Goal: Task Accomplishment & Management: Use online tool/utility

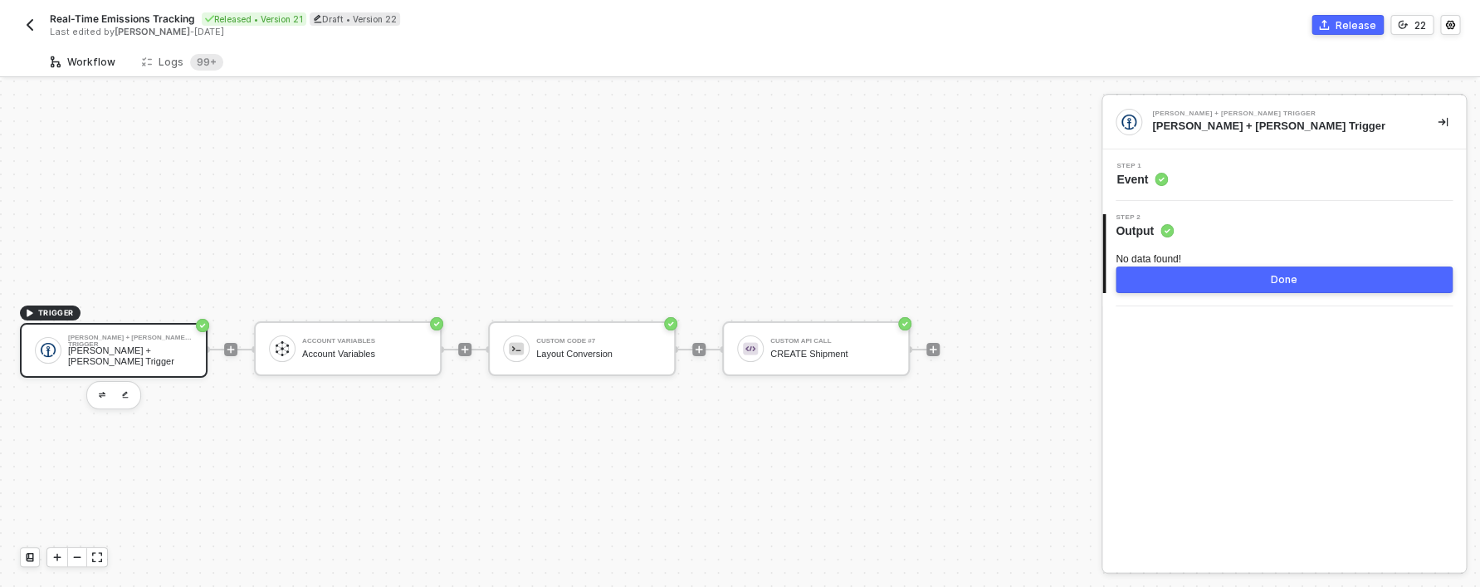
scroll to position [31, 0]
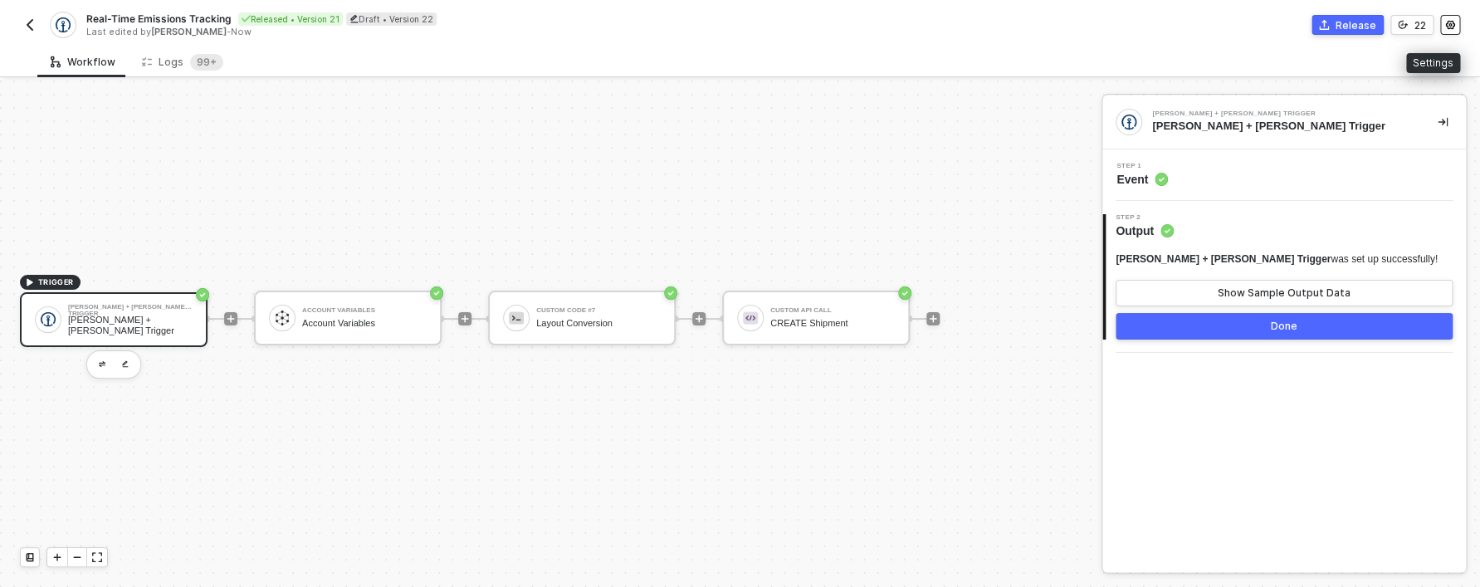
click at [1456, 22] on button "button" at bounding box center [1450, 25] width 20 height 20
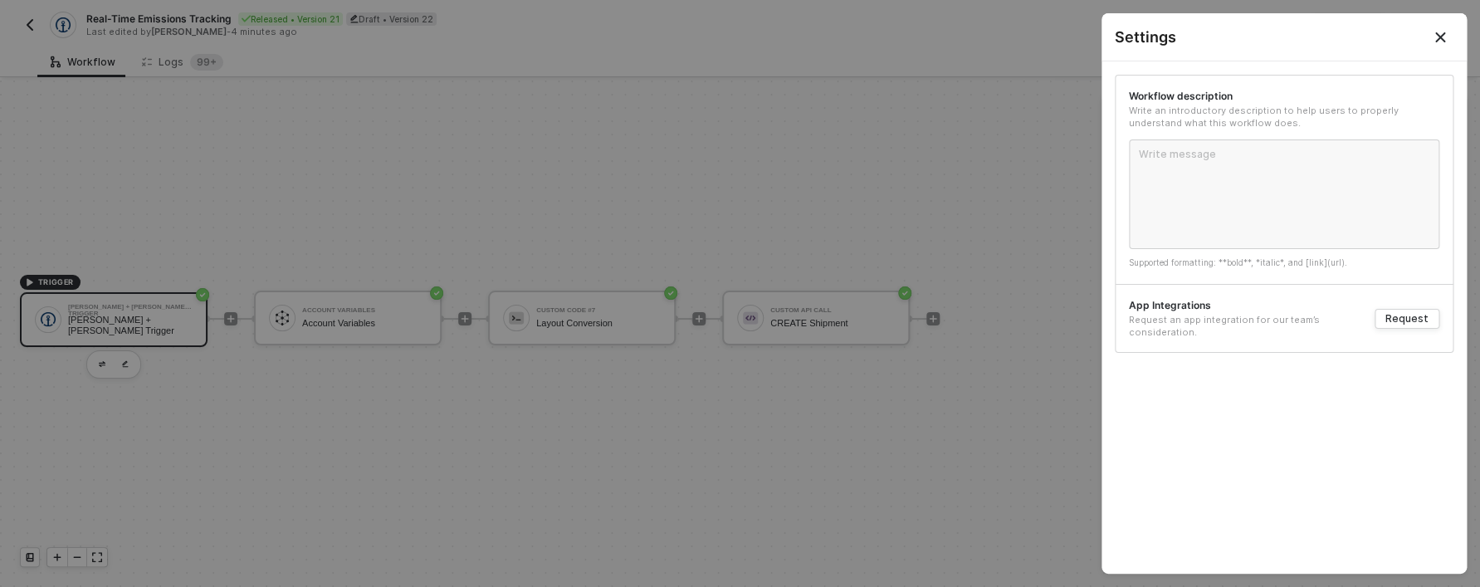
click at [965, 150] on div at bounding box center [740, 293] width 1480 height 587
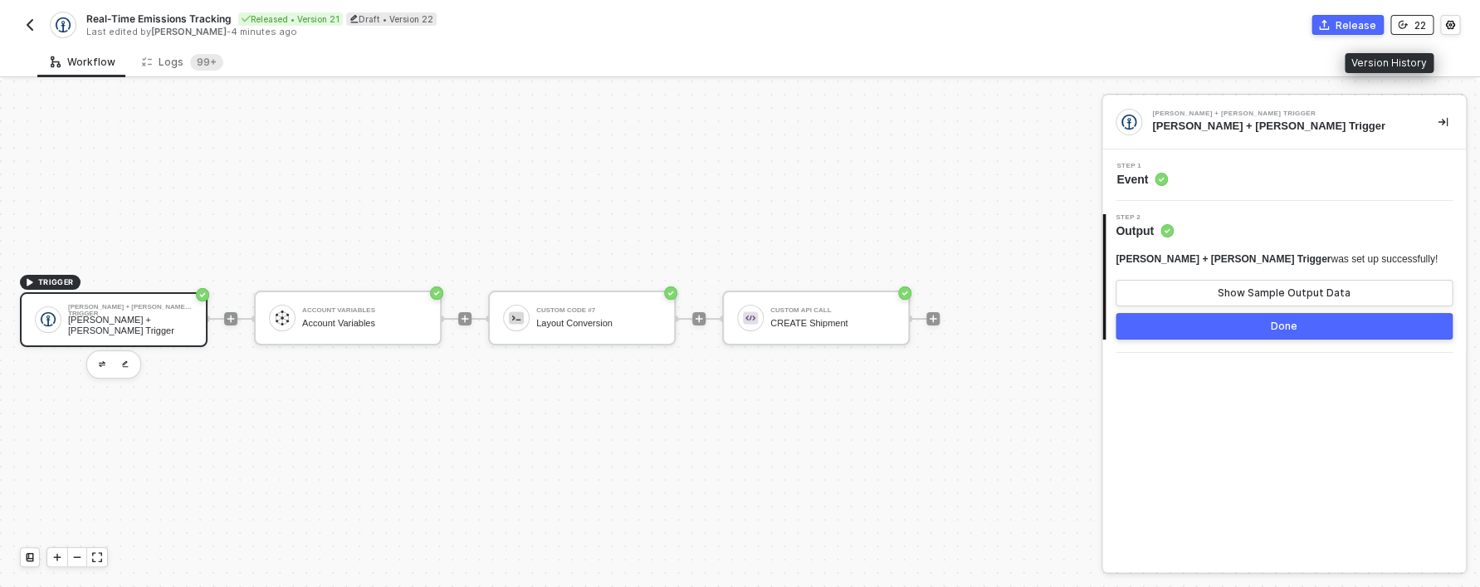
click at [1402, 21] on icon "icon-versioning" at bounding box center [1402, 25] width 10 height 10
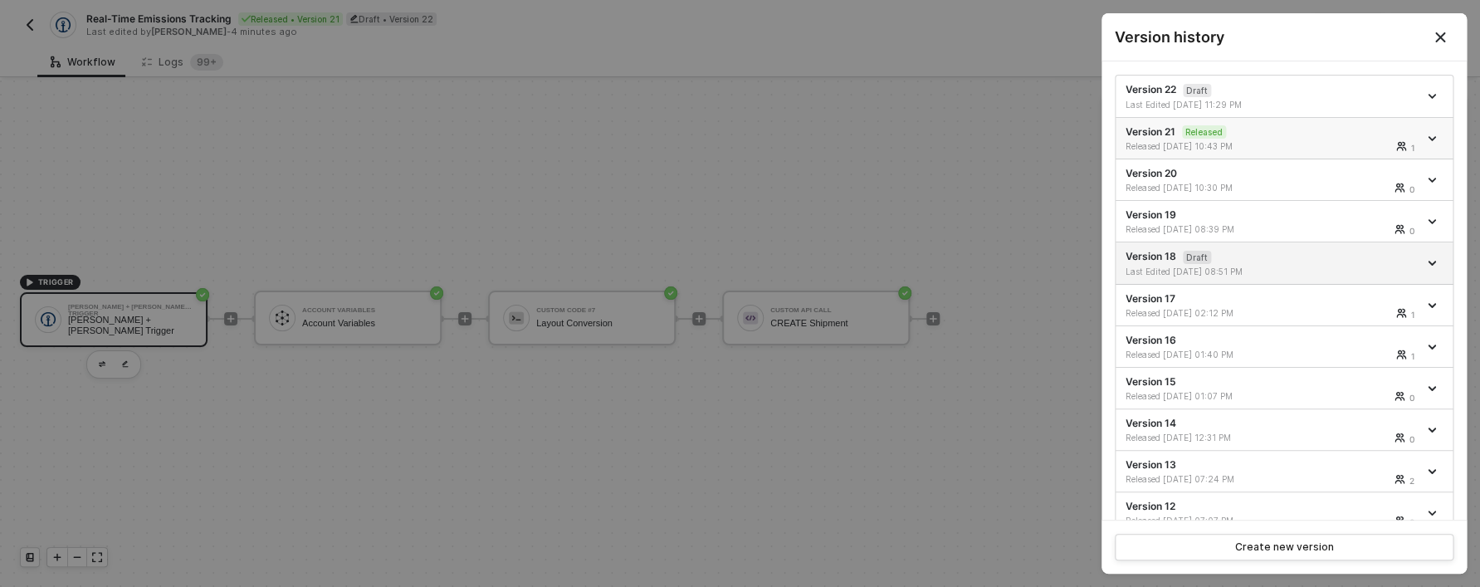
click at [1189, 143] on div "Released 09/26/2025 10:43 PM" at bounding box center [1199, 146] width 149 height 12
click at [1134, 139] on div "Version 21 Released Released 09/26/2025 10:43 PM 1" at bounding box center [1271, 138] width 292 height 28
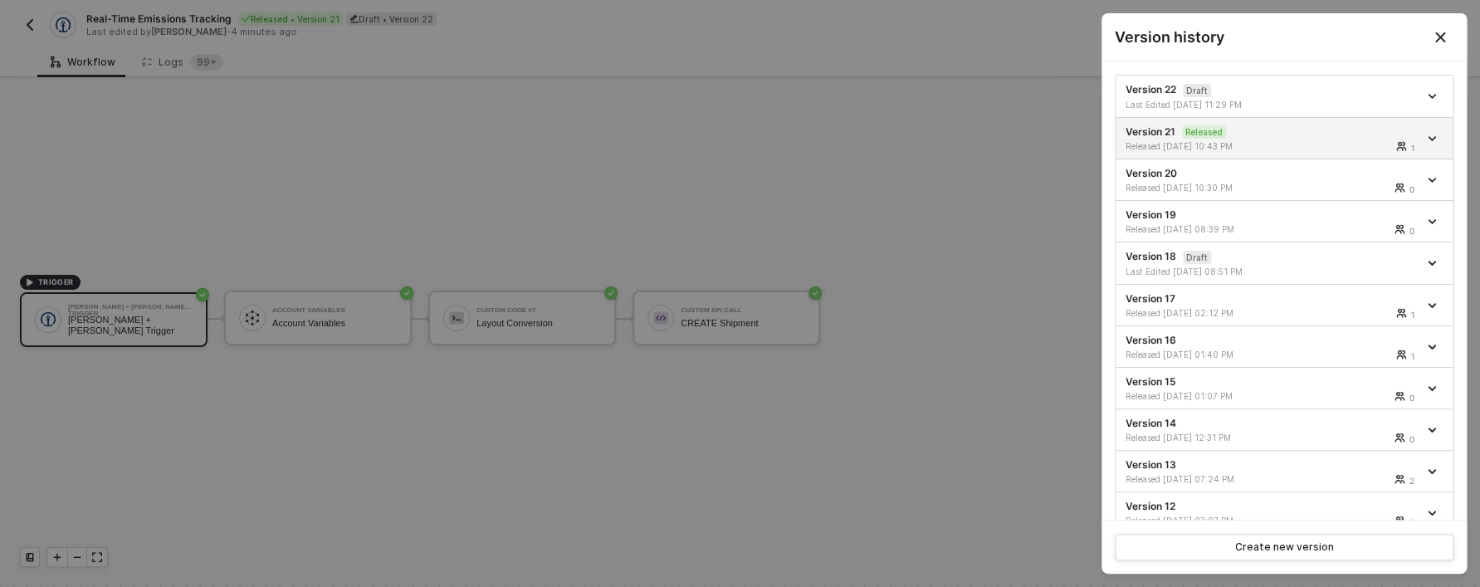
click at [943, 204] on div at bounding box center [740, 293] width 1480 height 587
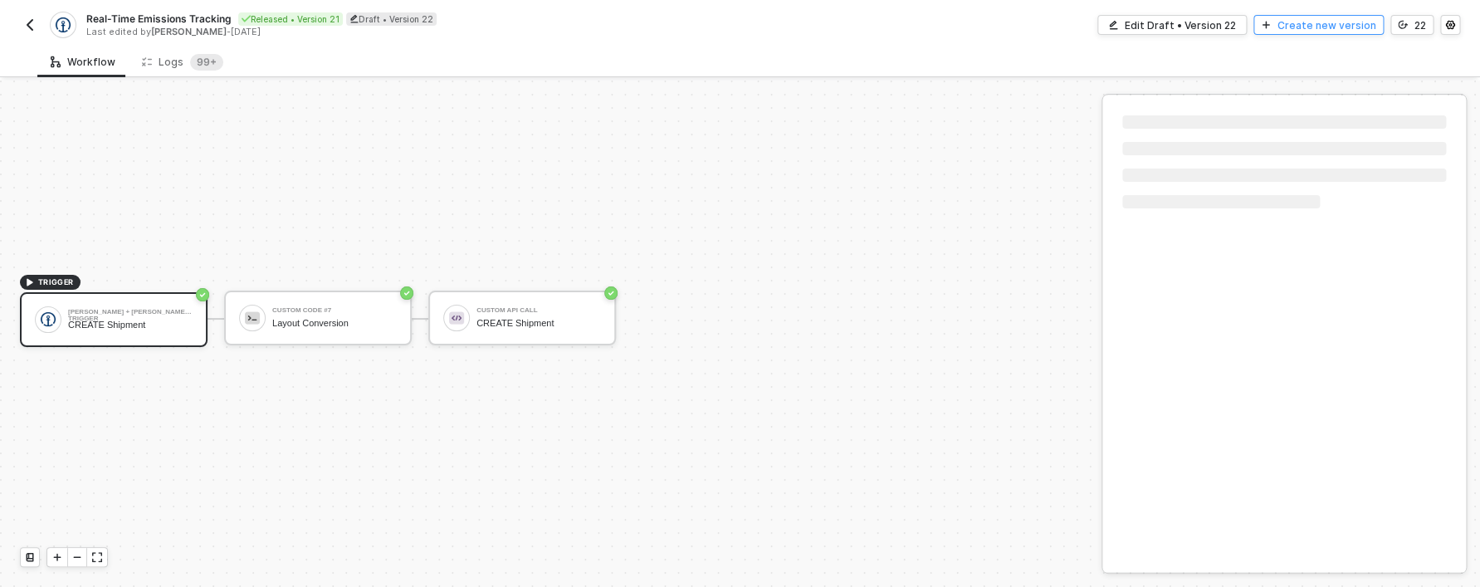
click at [1364, 26] on div "Create new version" at bounding box center [1326, 25] width 99 height 14
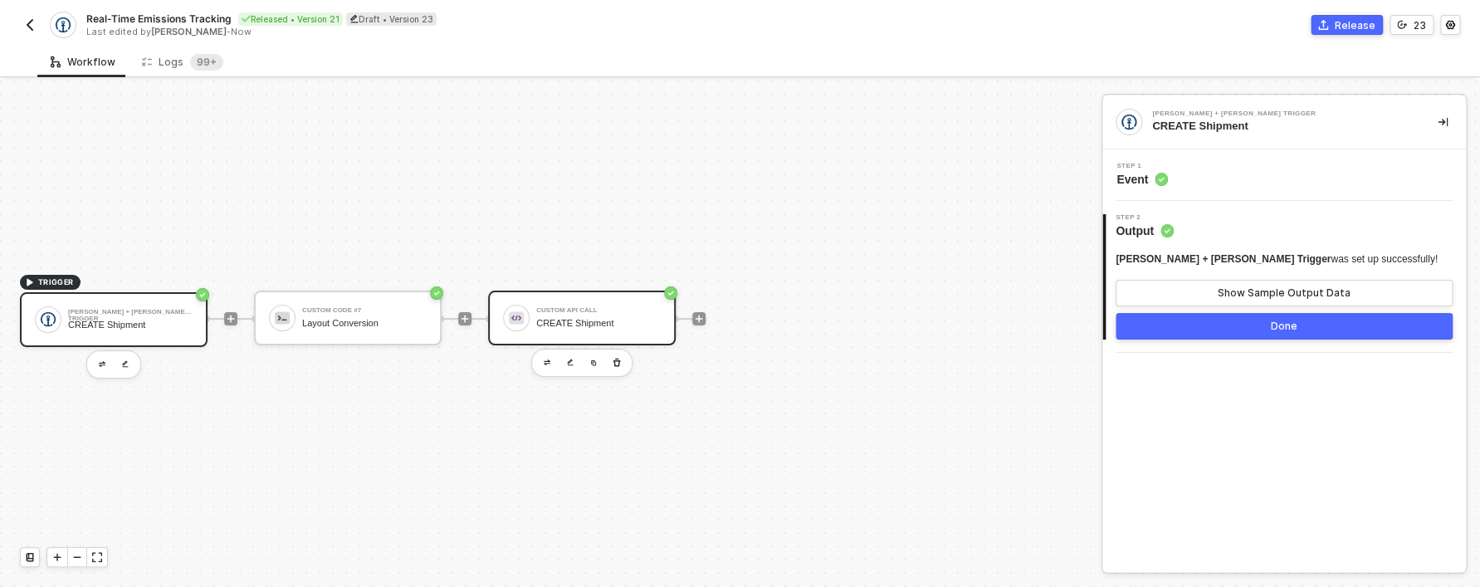
click at [606, 314] on div "Custom API Call CREATE Shipment" at bounding box center [598, 318] width 124 height 32
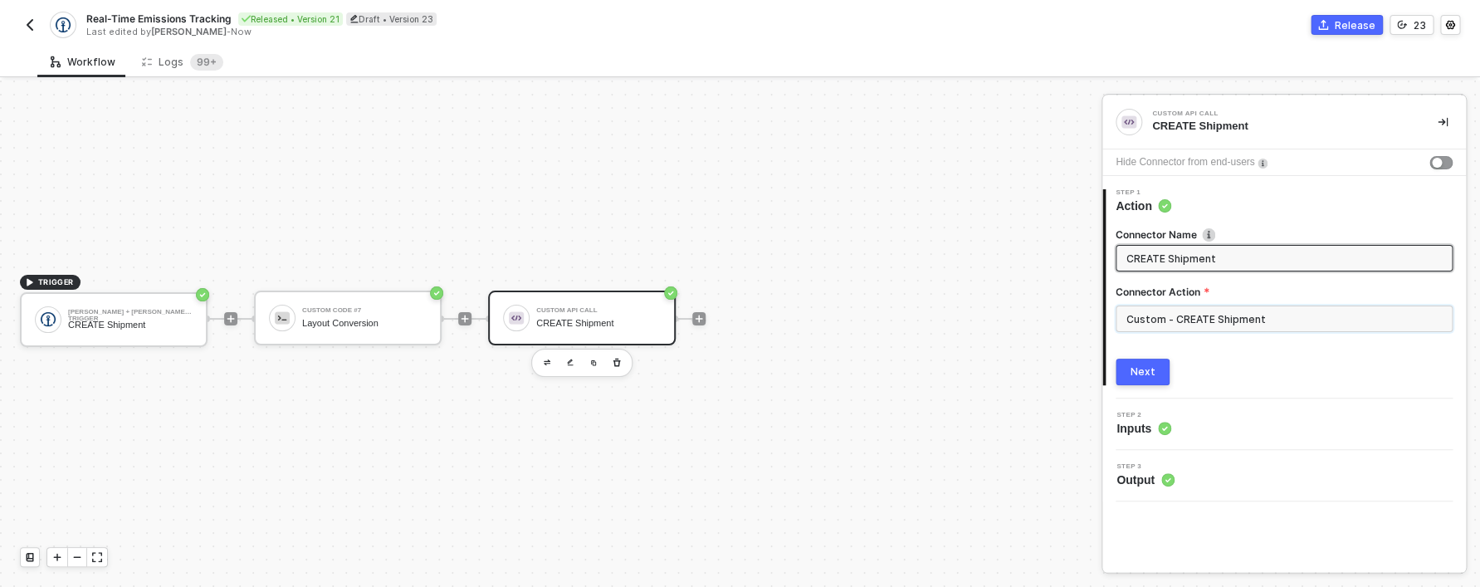
click at [1273, 319] on input "Custom - CREATE Shipment" at bounding box center [1283, 318] width 337 height 27
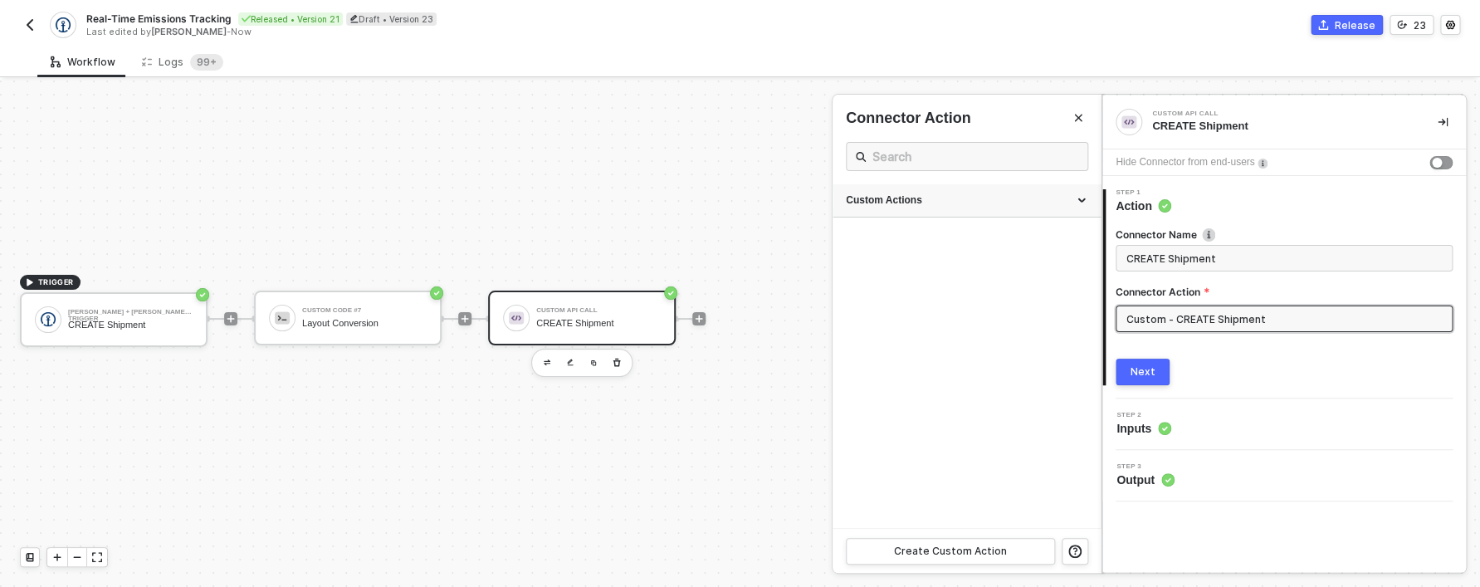
click at [1014, 206] on div "Custom Actions" at bounding box center [966, 200] width 241 height 14
click at [1037, 283] on icon "icon-edit" at bounding box center [1033, 281] width 10 height 10
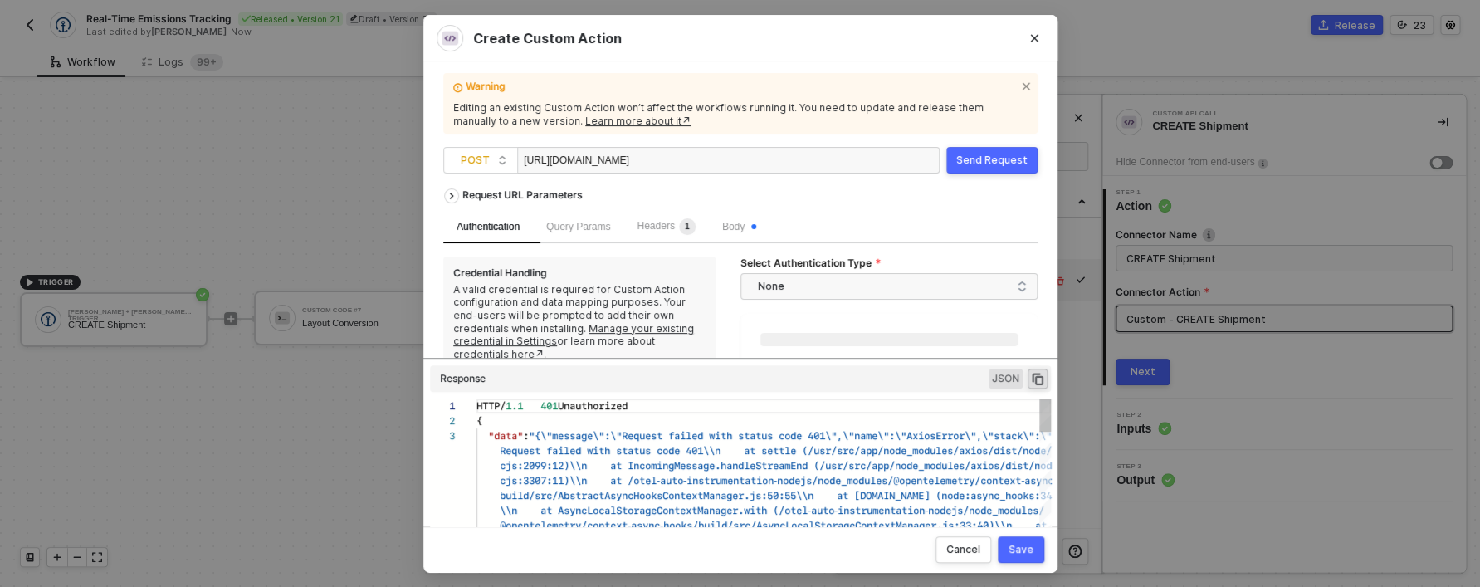
scroll to position [30, 0]
drag, startPoint x: 605, startPoint y: 157, endPoint x: 513, endPoint y: 163, distance: 92.3
click at [524, 163] on div "https://5d669cd850bd.ngrok-free.app/api/v2/batches/upload" at bounding box center [607, 161] width 166 height 27
paste div
click at [836, 349] on div "Select Authentication Type None" at bounding box center [888, 313] width 297 height 114
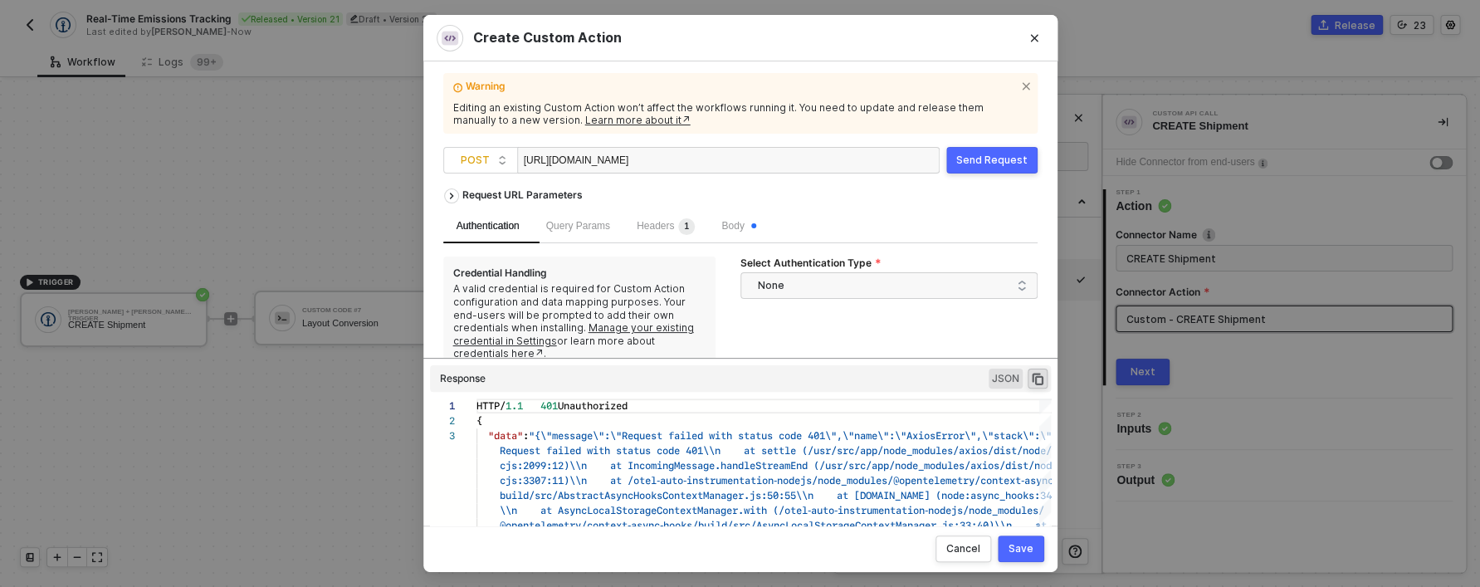
click at [1008, 153] on button "Send Request" at bounding box center [991, 160] width 91 height 27
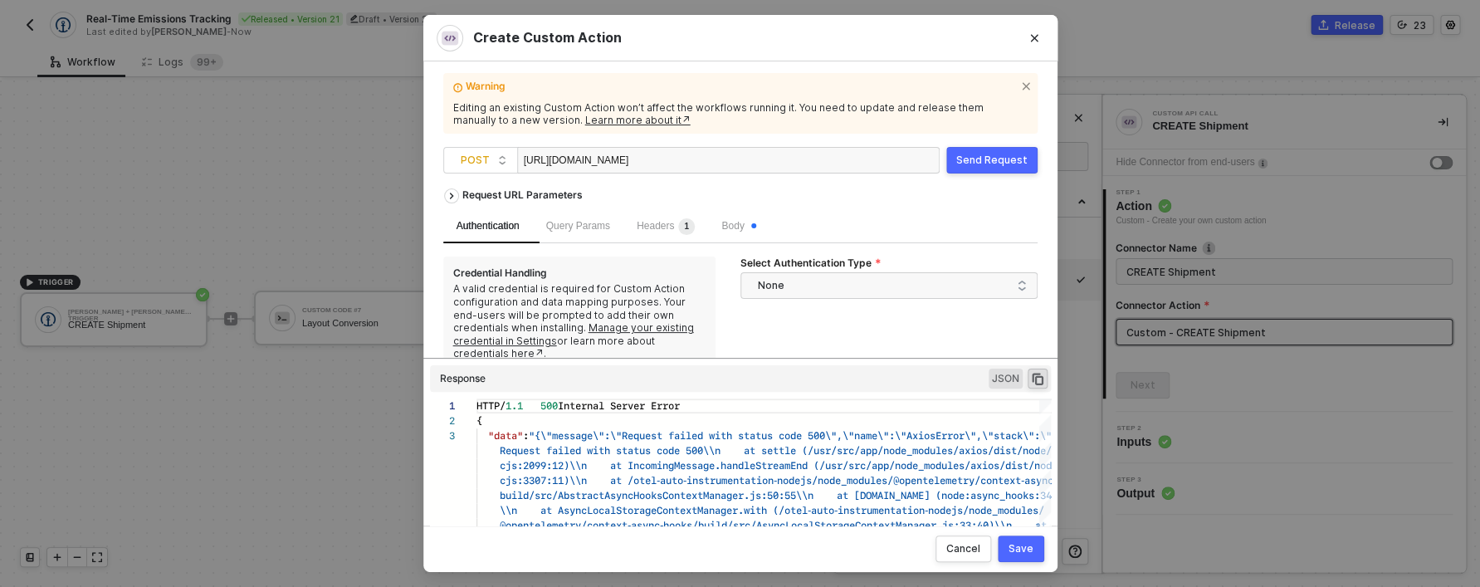
click at [1022, 550] on div "Save" at bounding box center [1020, 548] width 25 height 13
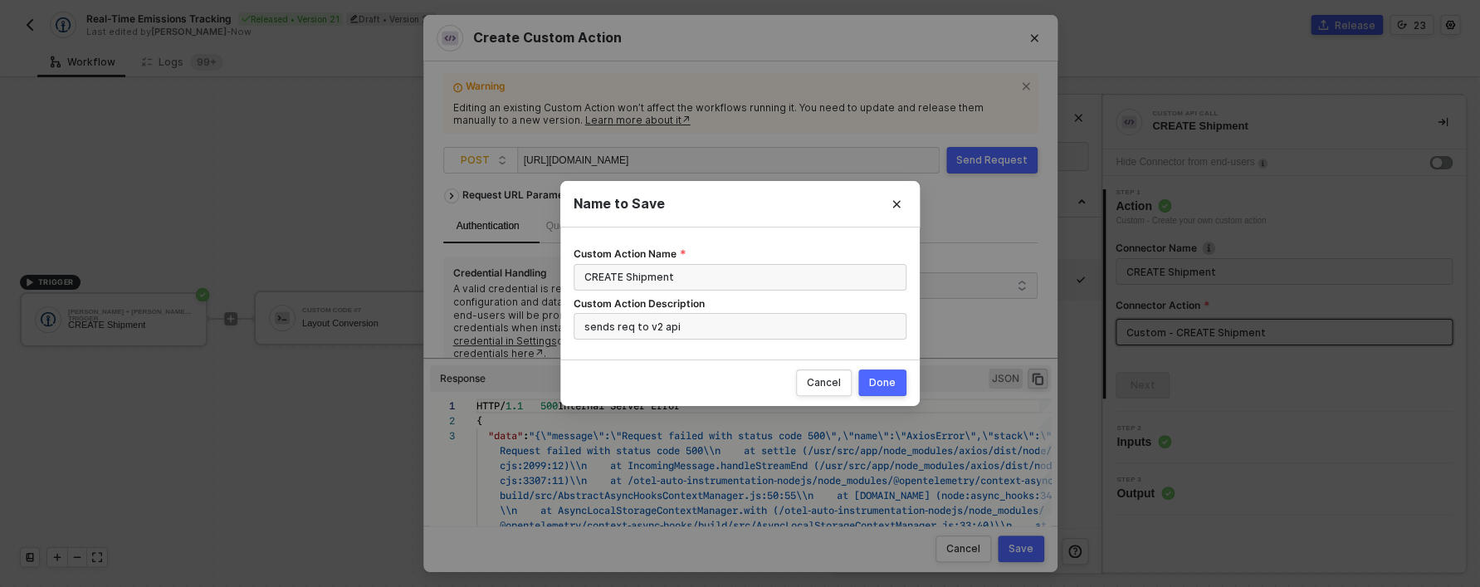
click at [879, 376] on button "Done" at bounding box center [882, 382] width 48 height 27
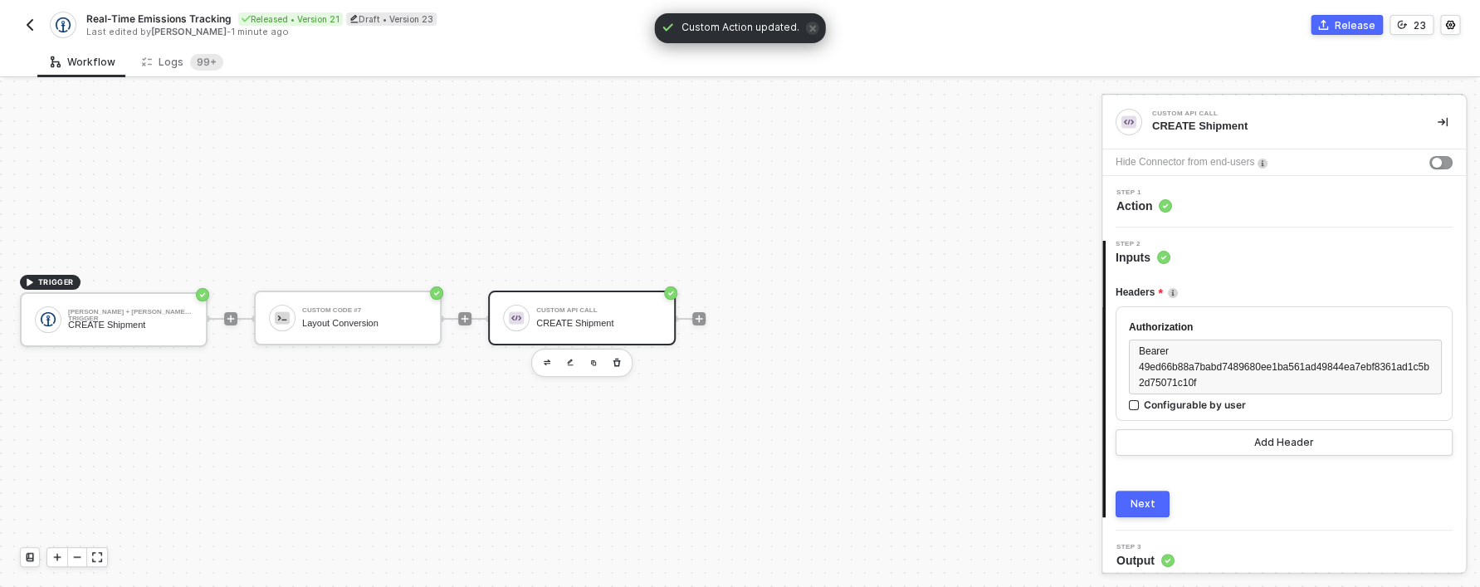
click at [1163, 509] on button "Next" at bounding box center [1142, 503] width 54 height 27
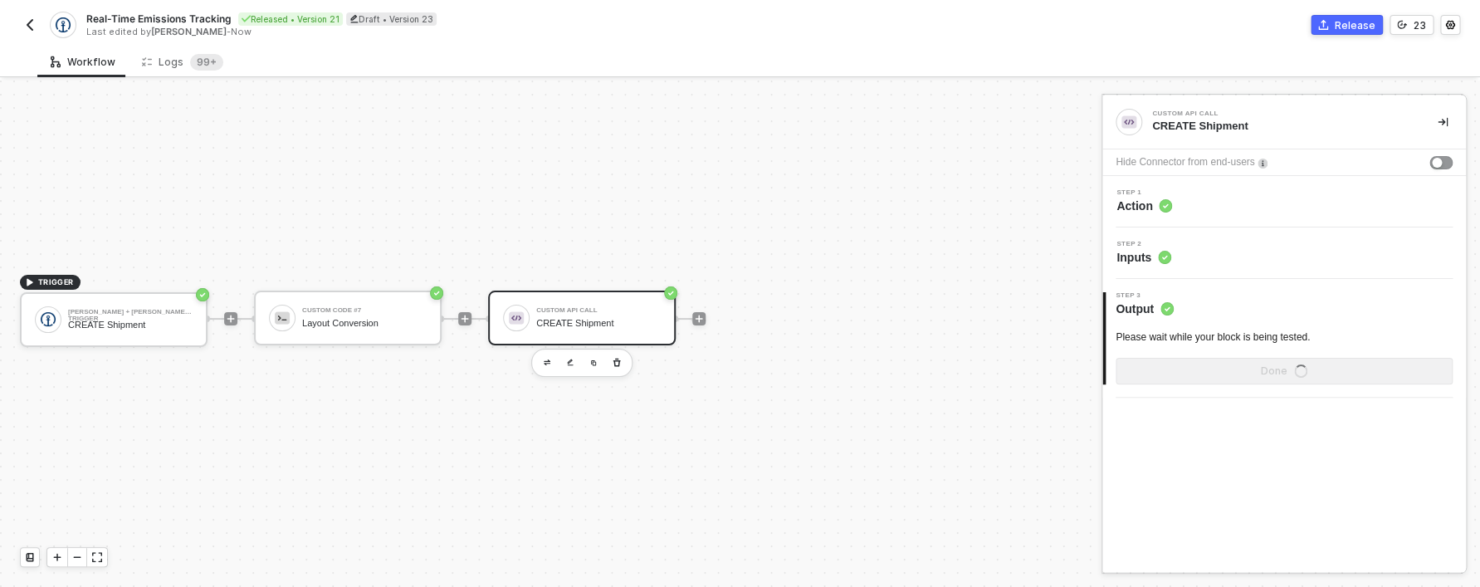
click at [1129, 207] on span "Action" at bounding box center [1144, 205] width 56 height 17
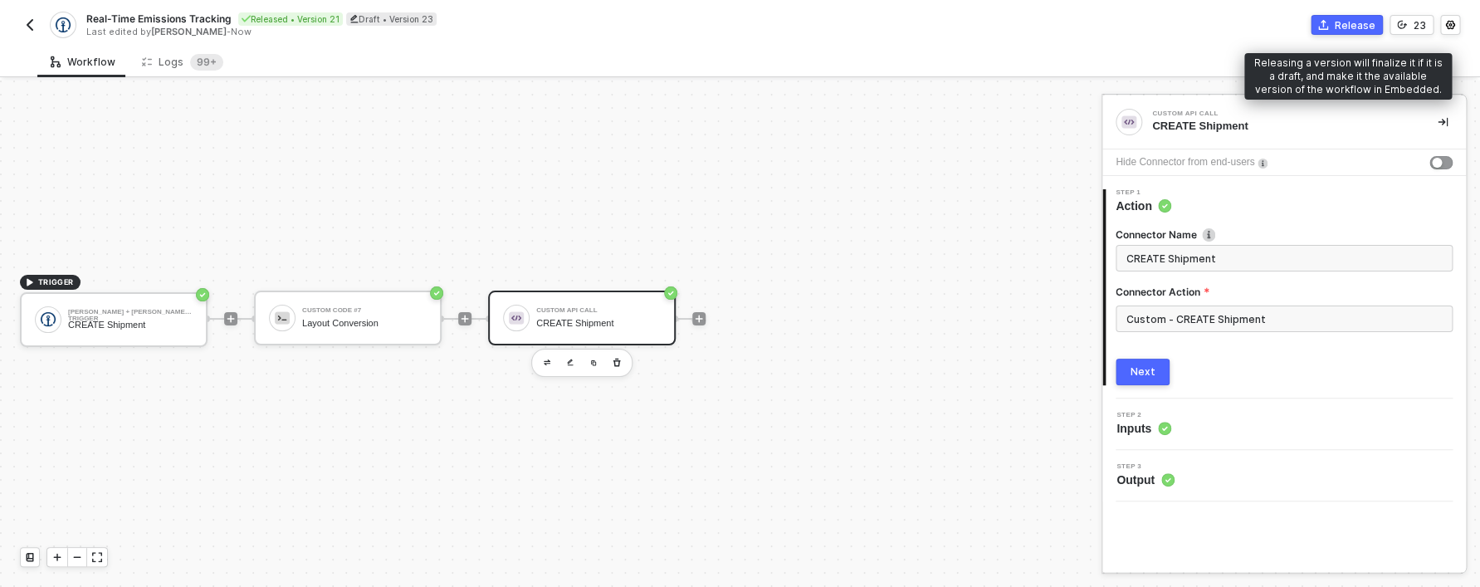
click at [1368, 22] on div "Release" at bounding box center [1354, 25] width 41 height 14
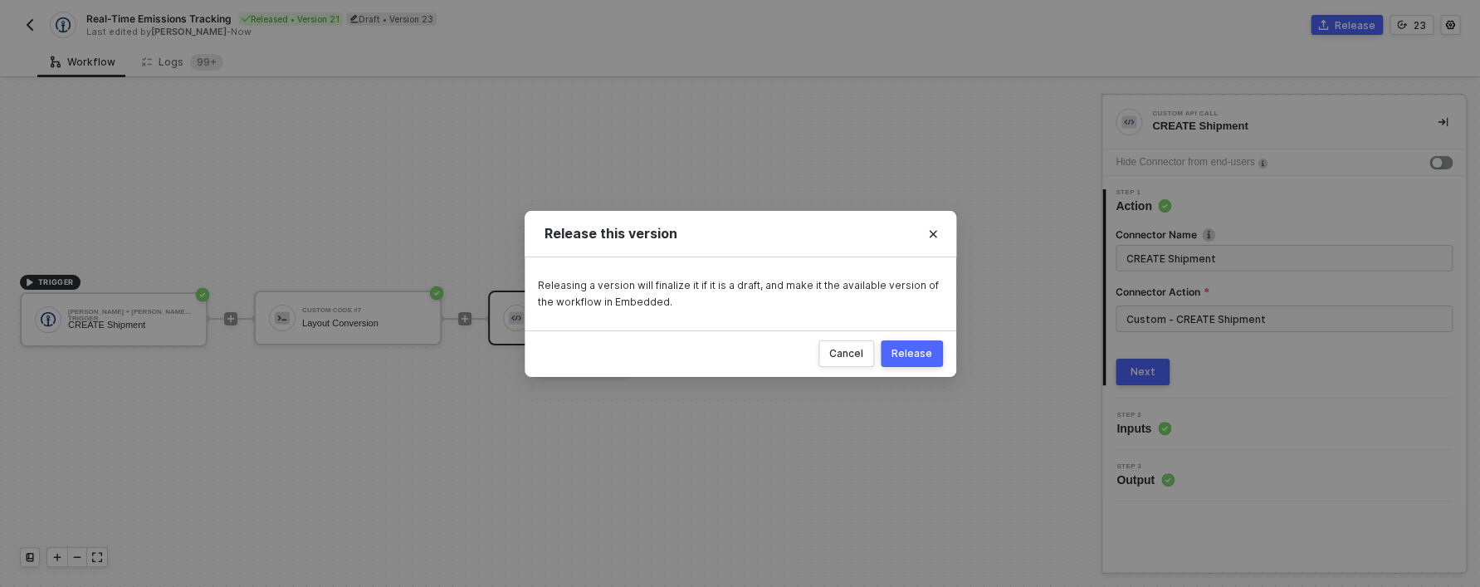
click at [909, 354] on div "Release" at bounding box center [911, 353] width 41 height 13
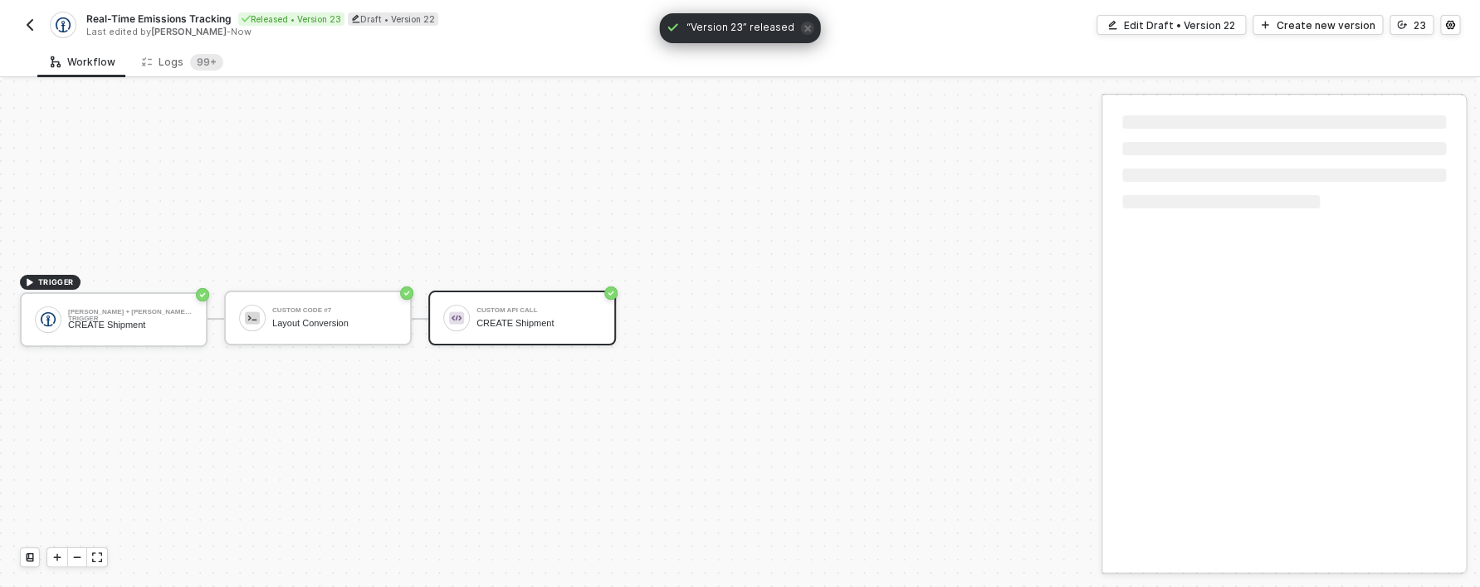
click at [39, 27] on button "button" at bounding box center [30, 25] width 20 height 20
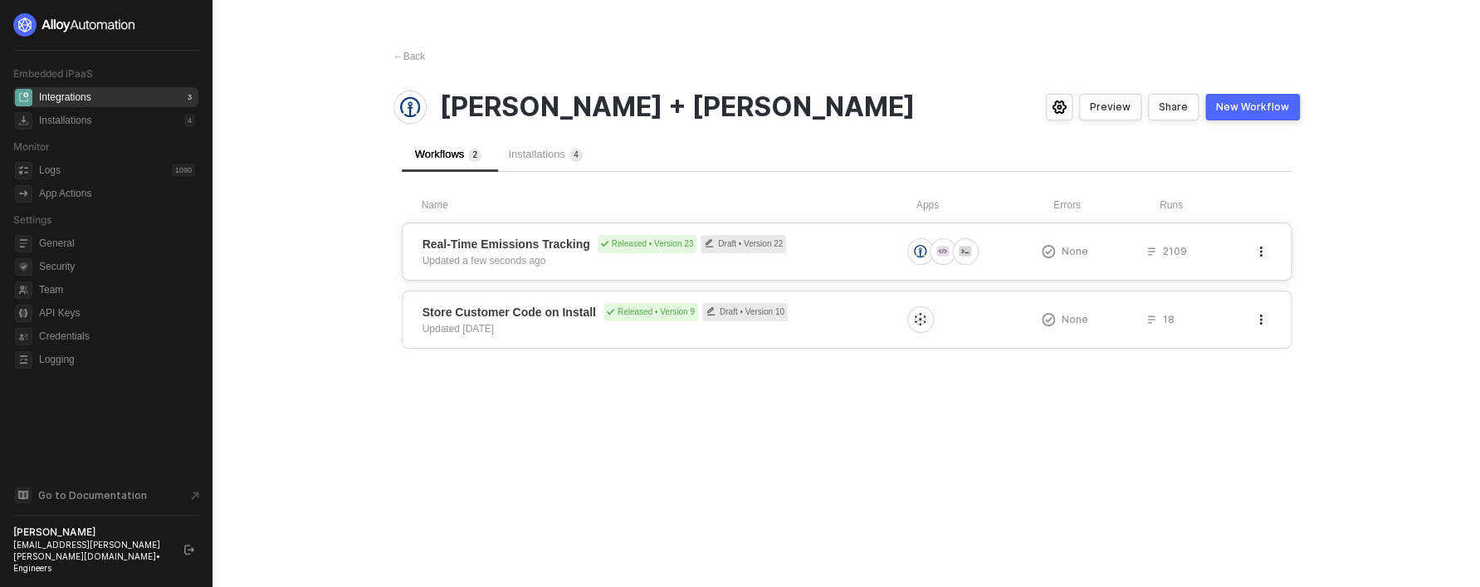
click at [1261, 259] on button "button" at bounding box center [1261, 251] width 20 height 20
drag, startPoint x: 947, startPoint y: 168, endPoint x: 971, endPoint y: 158, distance: 26.0
click at [949, 163] on div "Workflows 2 Installations 4" at bounding box center [847, 154] width 890 height 35
click at [1265, 253] on icon "button" at bounding box center [1261, 251] width 10 height 10
drag, startPoint x: 726, startPoint y: 302, endPoint x: 714, endPoint y: 284, distance: 22.1
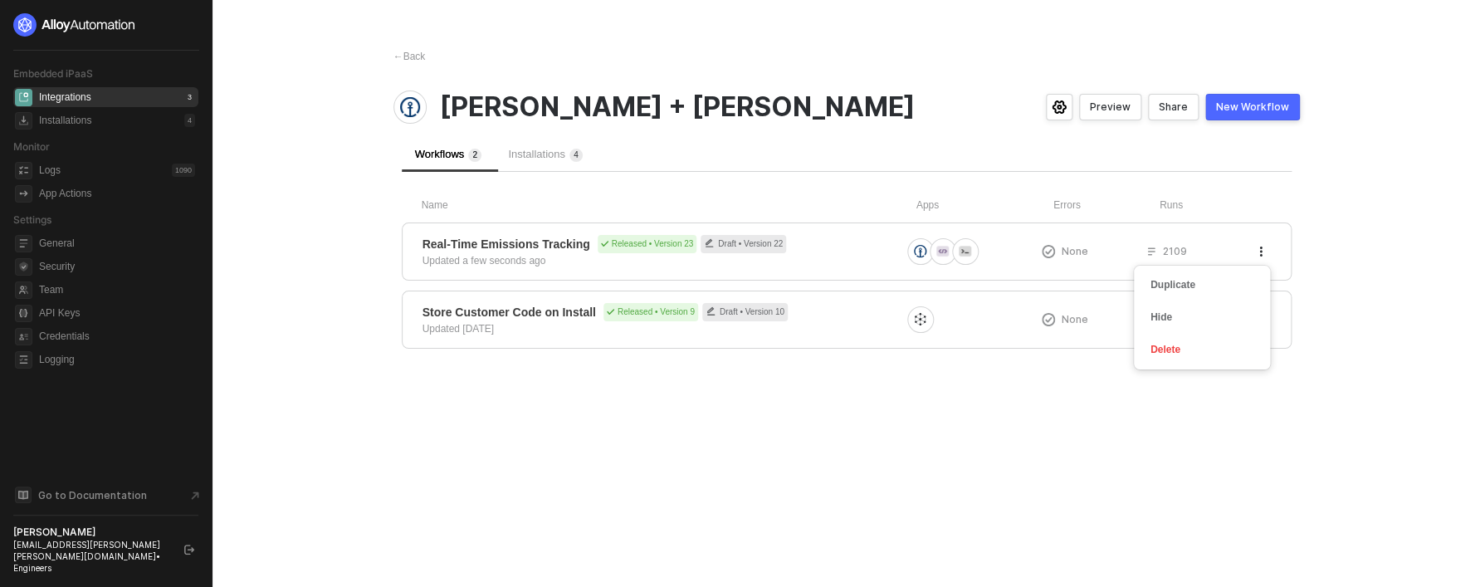
click at [725, 302] on div "Store Customer Code on Install Released • Version 9 Draft • Version 10 Updated …" at bounding box center [847, 319] width 890 height 58
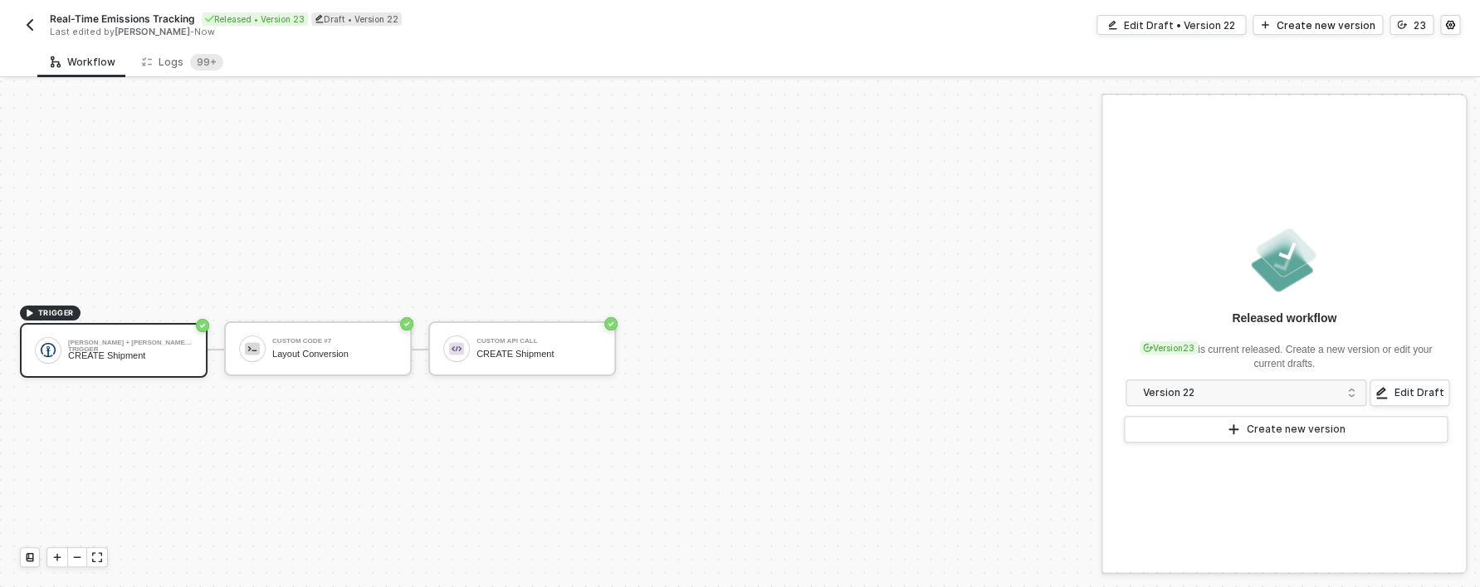
scroll to position [31, 0]
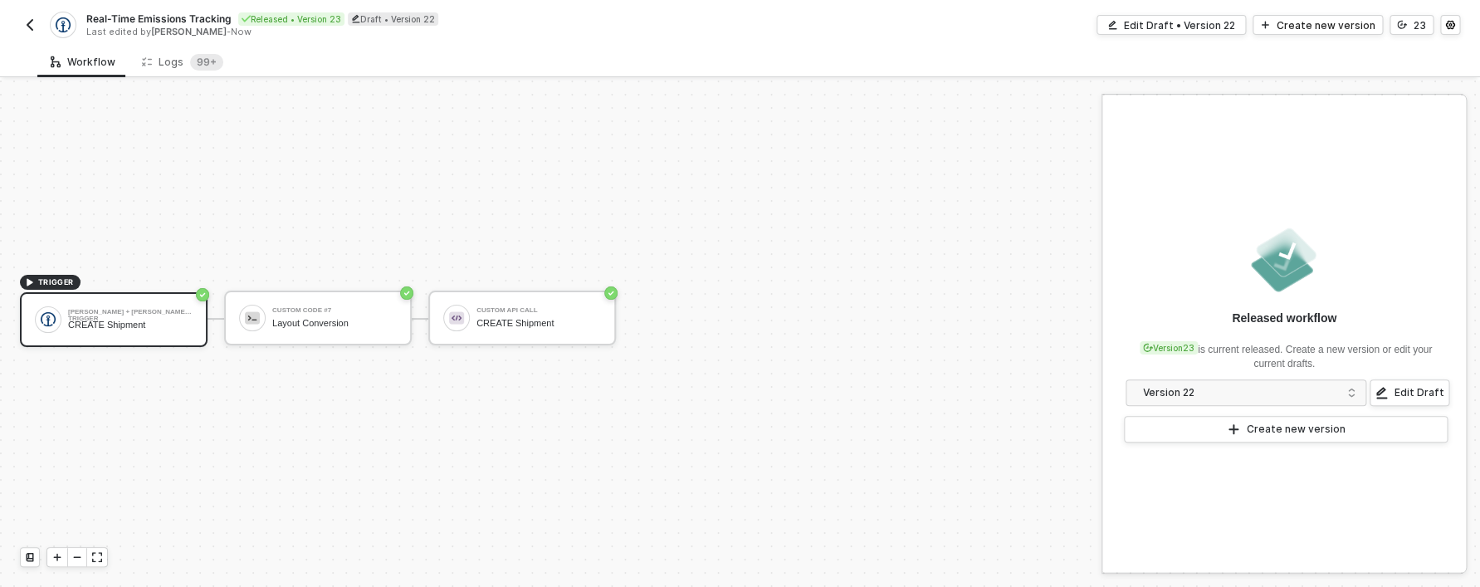
click at [33, 31] on img "button" at bounding box center [29, 24] width 13 height 13
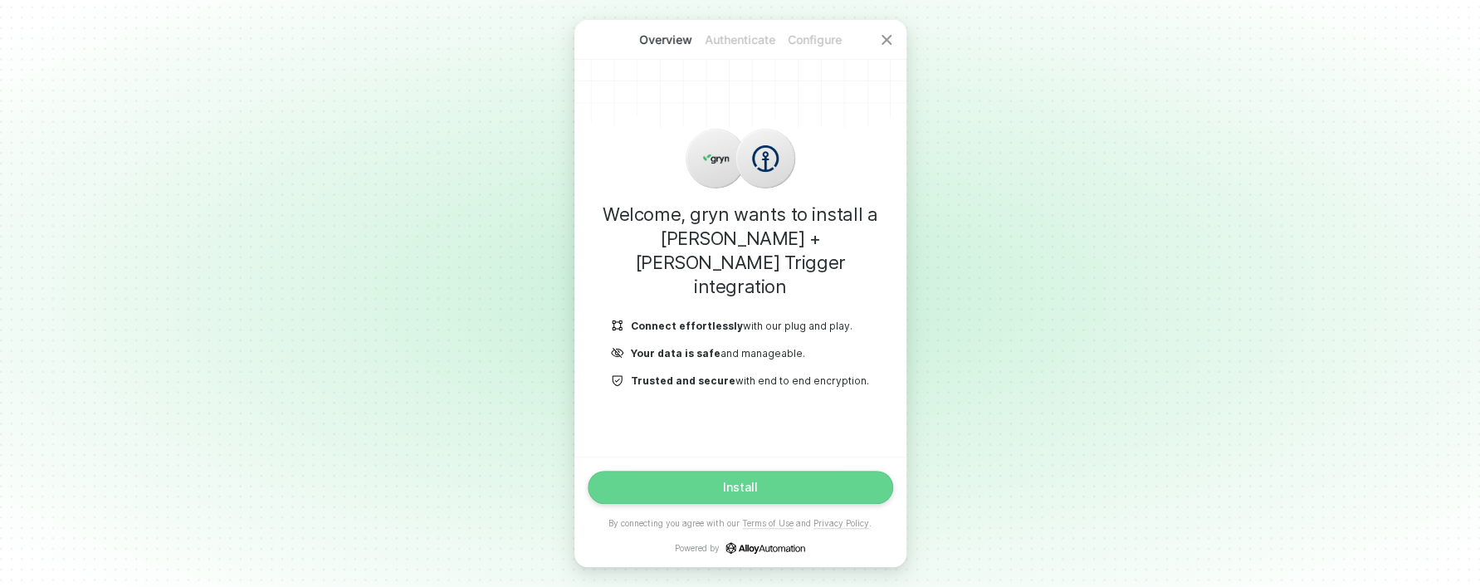
click at [793, 495] on button "Install" at bounding box center [740, 487] width 305 height 33
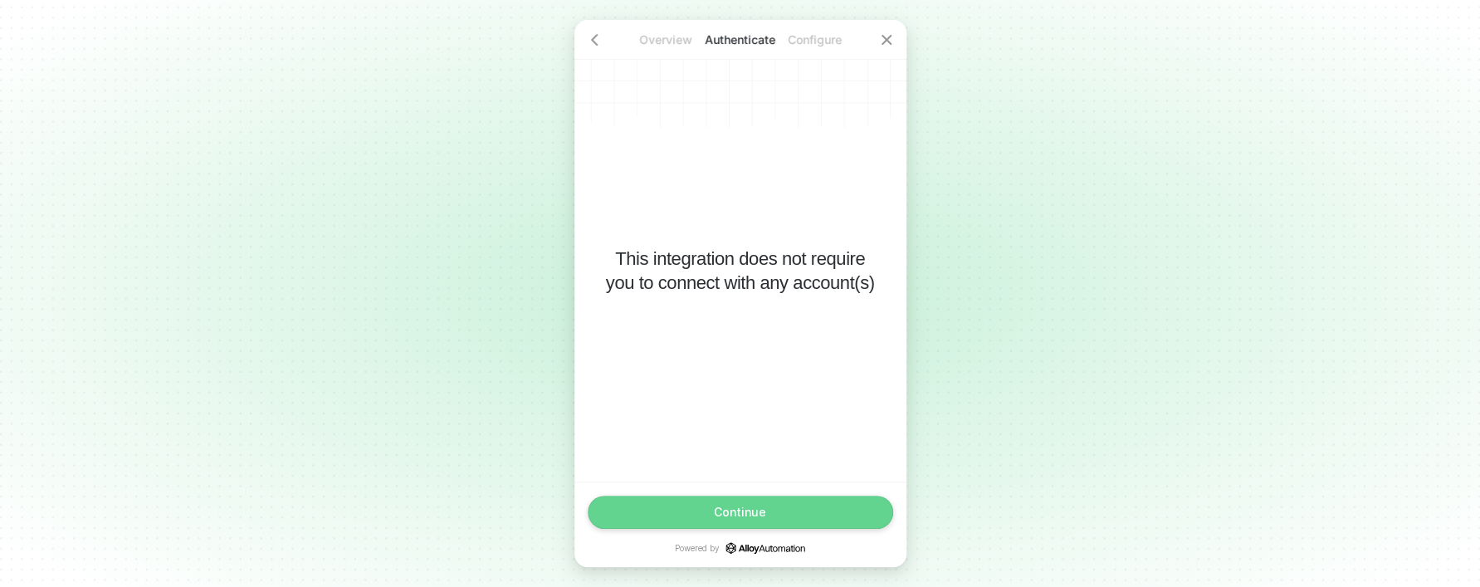
click at [786, 503] on button "Continue" at bounding box center [740, 511] width 305 height 33
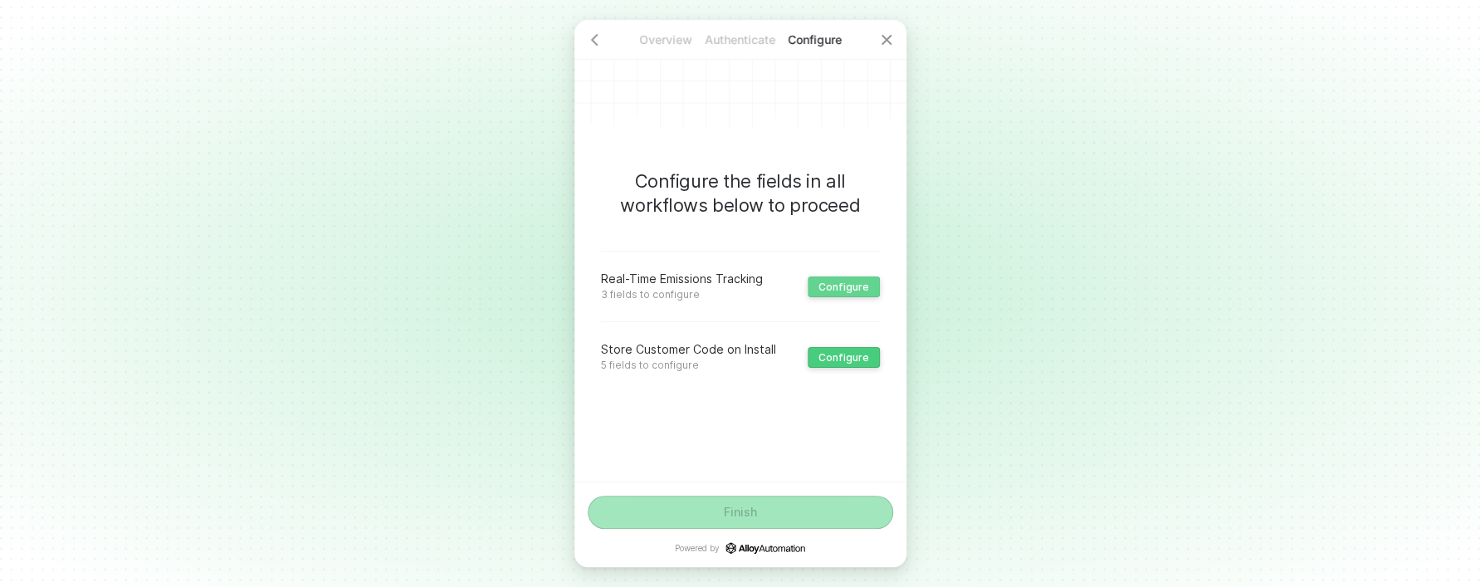
click at [871, 287] on button "Configure" at bounding box center [843, 286] width 72 height 21
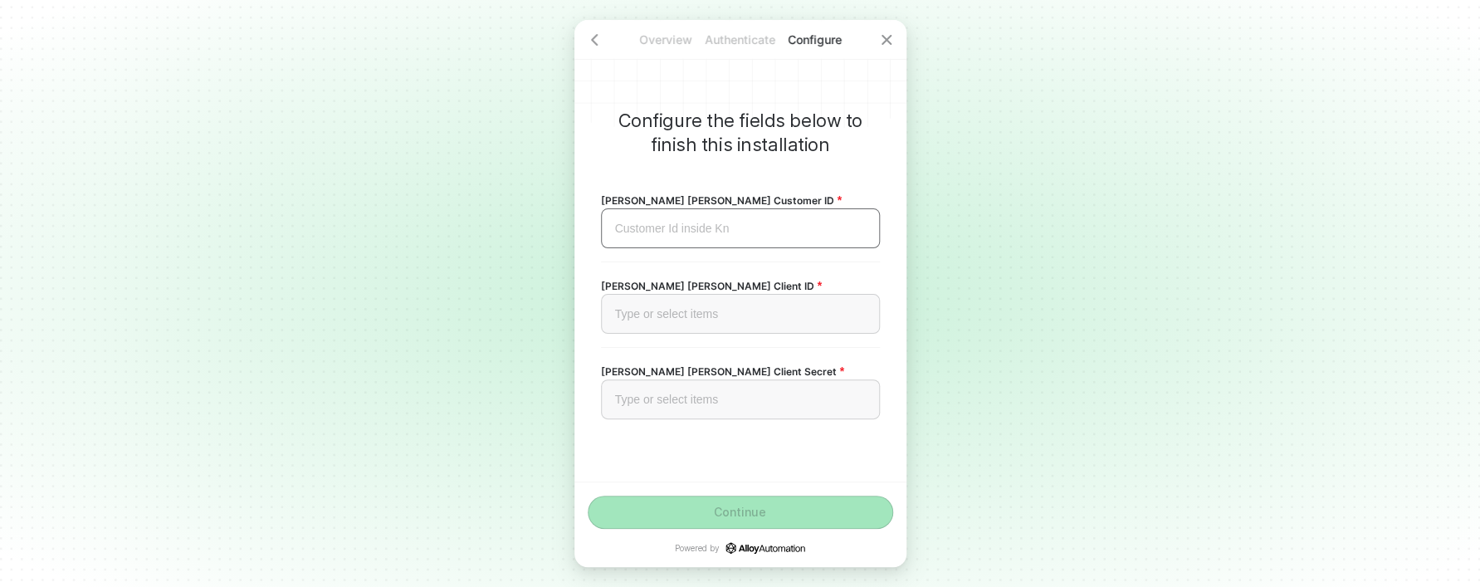
click at [702, 237] on div "Customer Id inside Kn ﻿" at bounding box center [740, 228] width 279 height 40
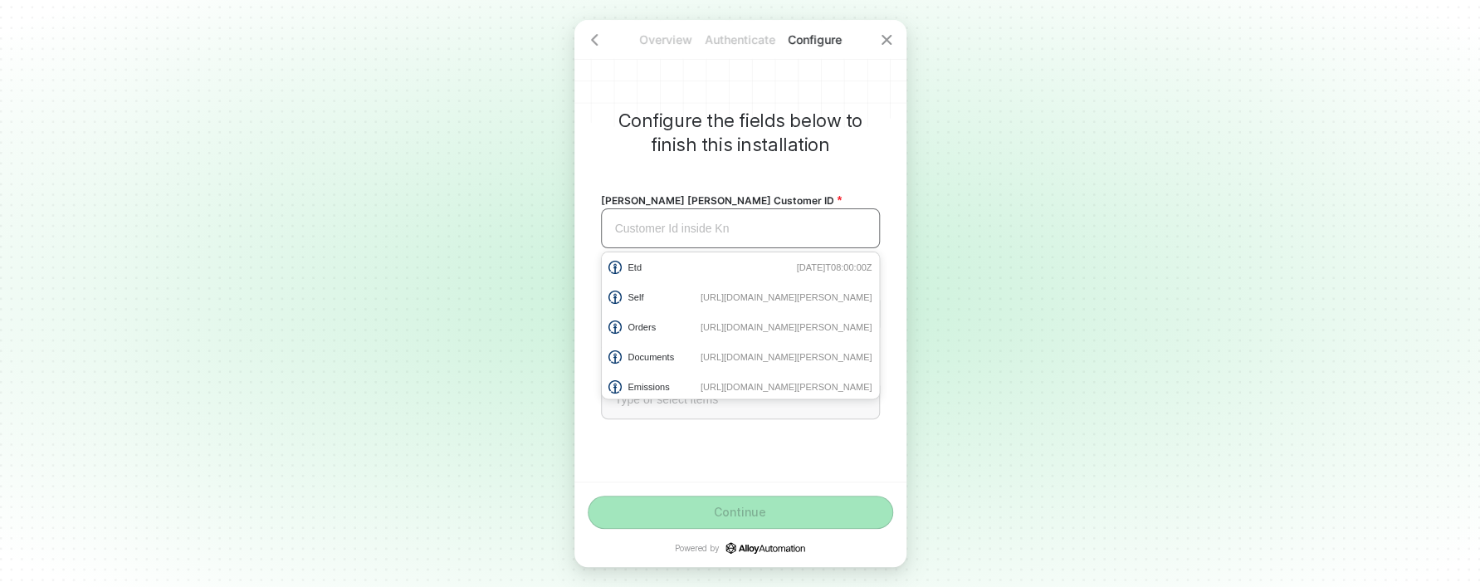
click at [652, 229] on div "Customer Id inside Kn ﻿" at bounding box center [740, 229] width 251 height 14
drag, startPoint x: 709, startPoint y: 451, endPoint x: 690, endPoint y: 397, distance: 56.7
click at [709, 449] on div "Configure the fields below to finish this installation Kuhne Nagel Customer ID …" at bounding box center [740, 250] width 332 height 461
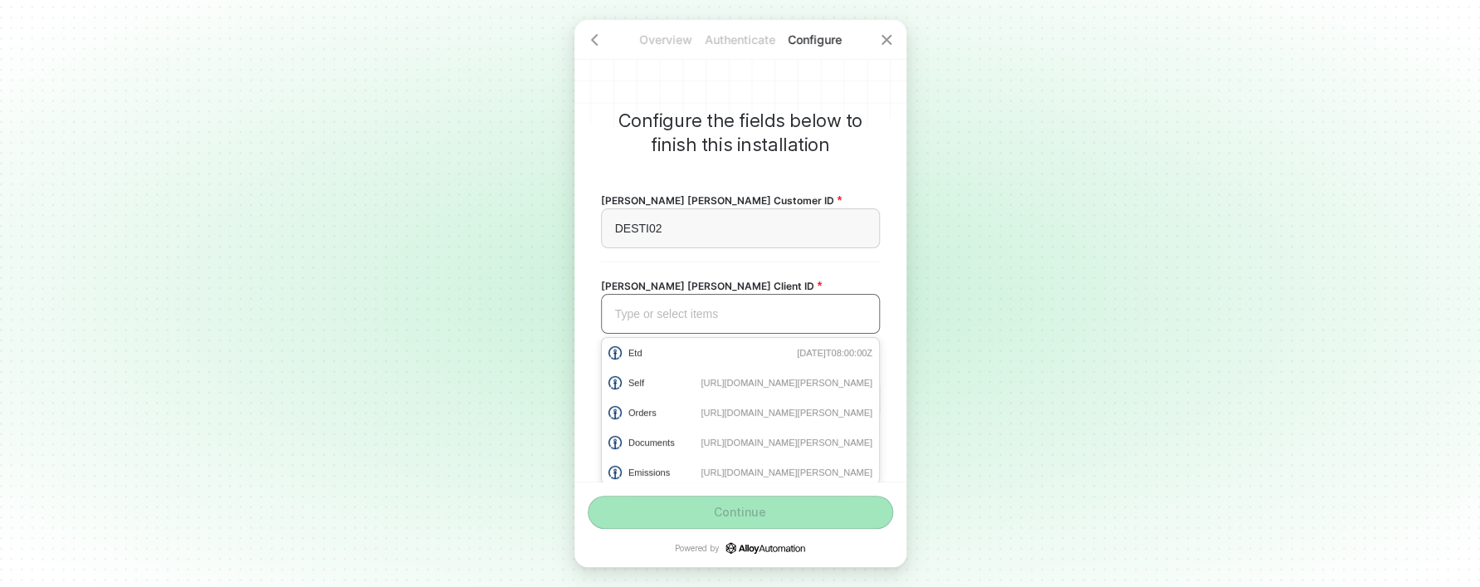
click at [669, 315] on div "Type or select items ﻿" at bounding box center [740, 314] width 251 height 14
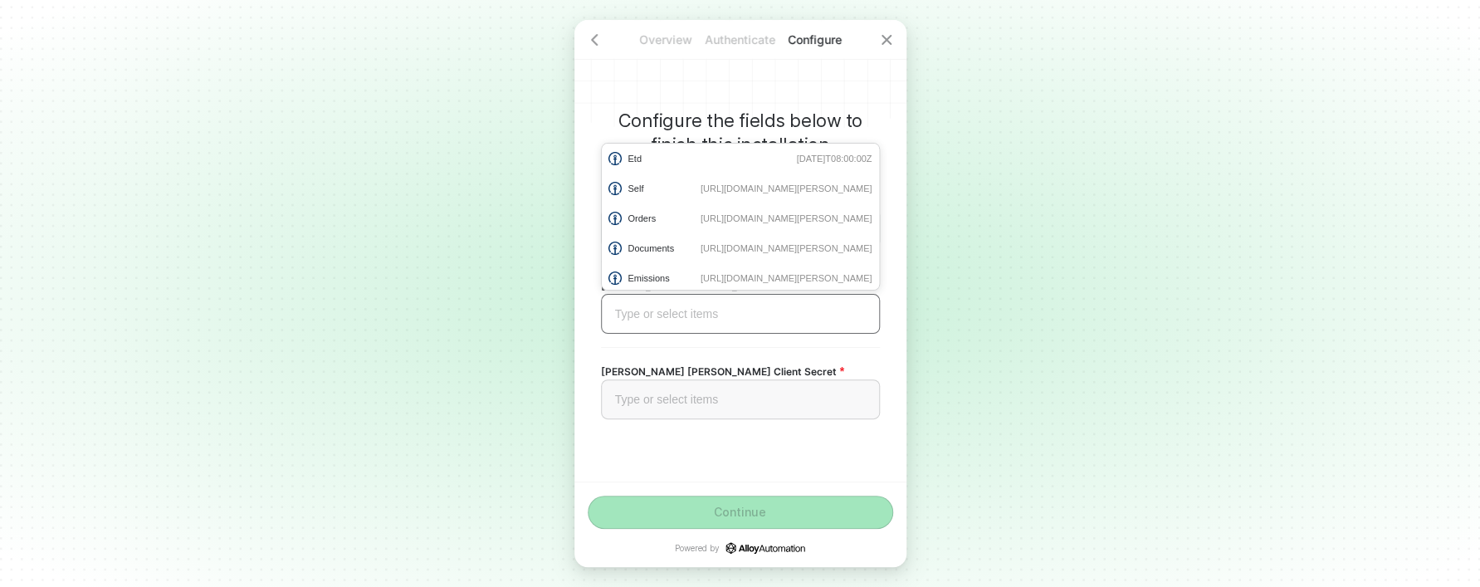
click at [645, 308] on div "Type or select items ﻿" at bounding box center [740, 314] width 251 height 14
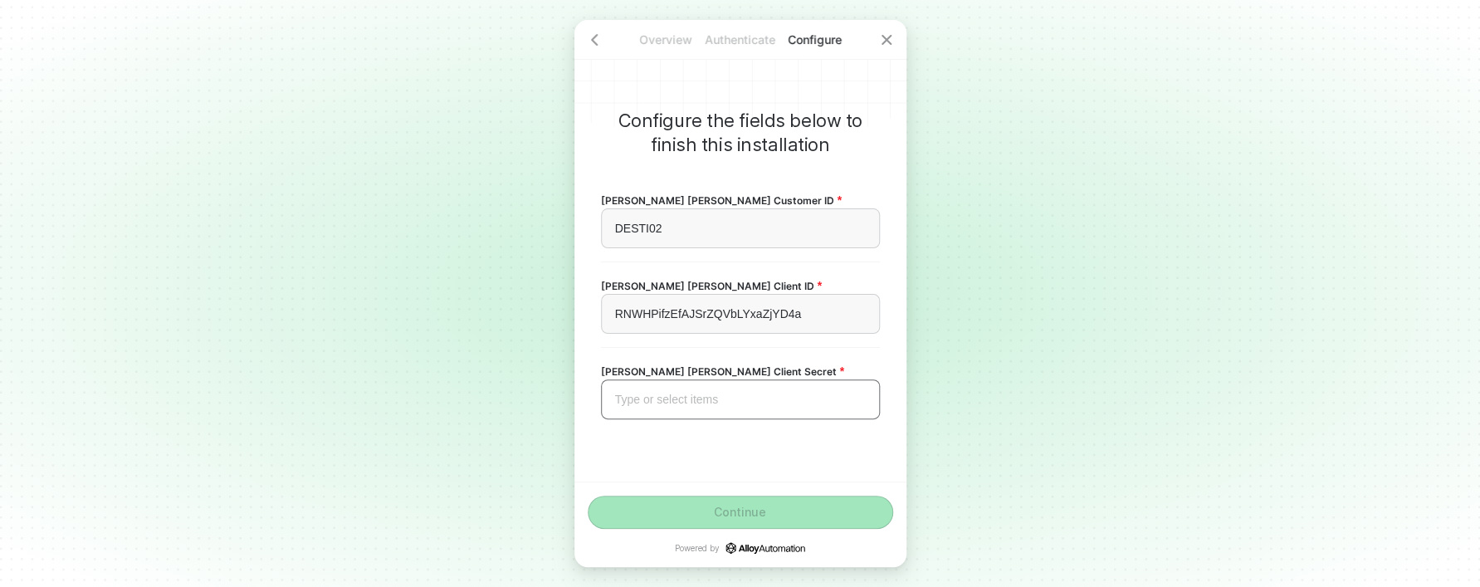
click at [659, 397] on div "Type or select items ﻿" at bounding box center [740, 400] width 251 height 14
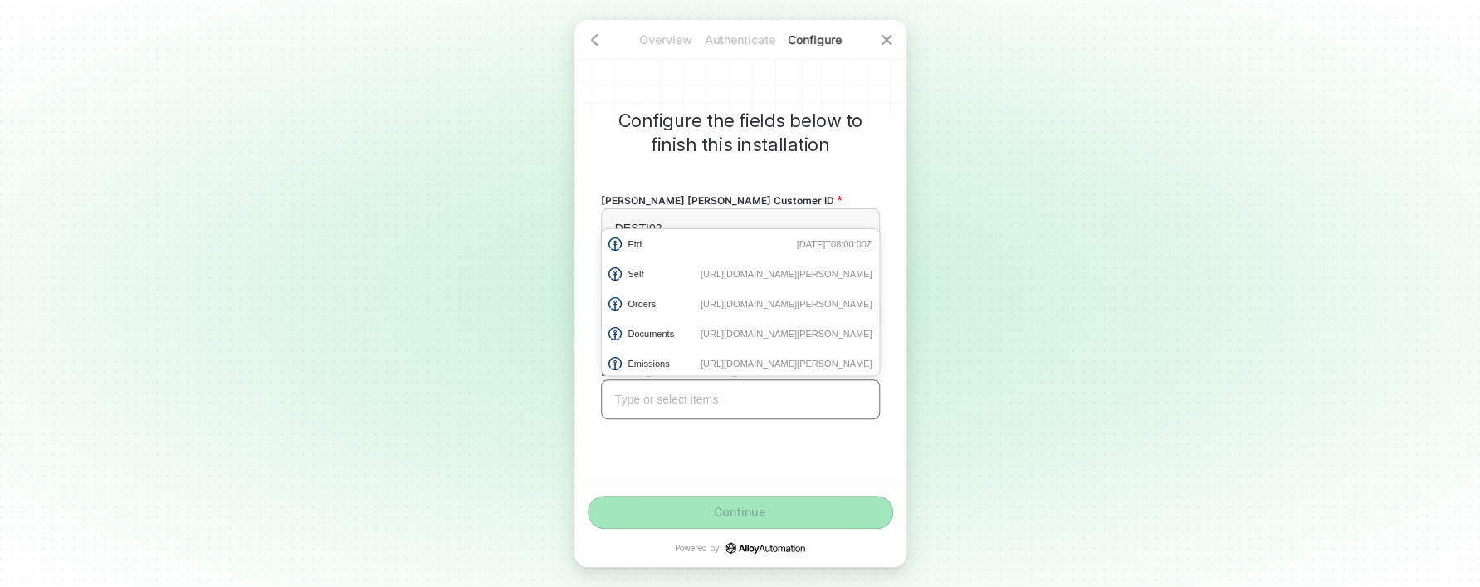
click at [717, 405] on div "Type or select items ﻿" at bounding box center [740, 400] width 251 height 14
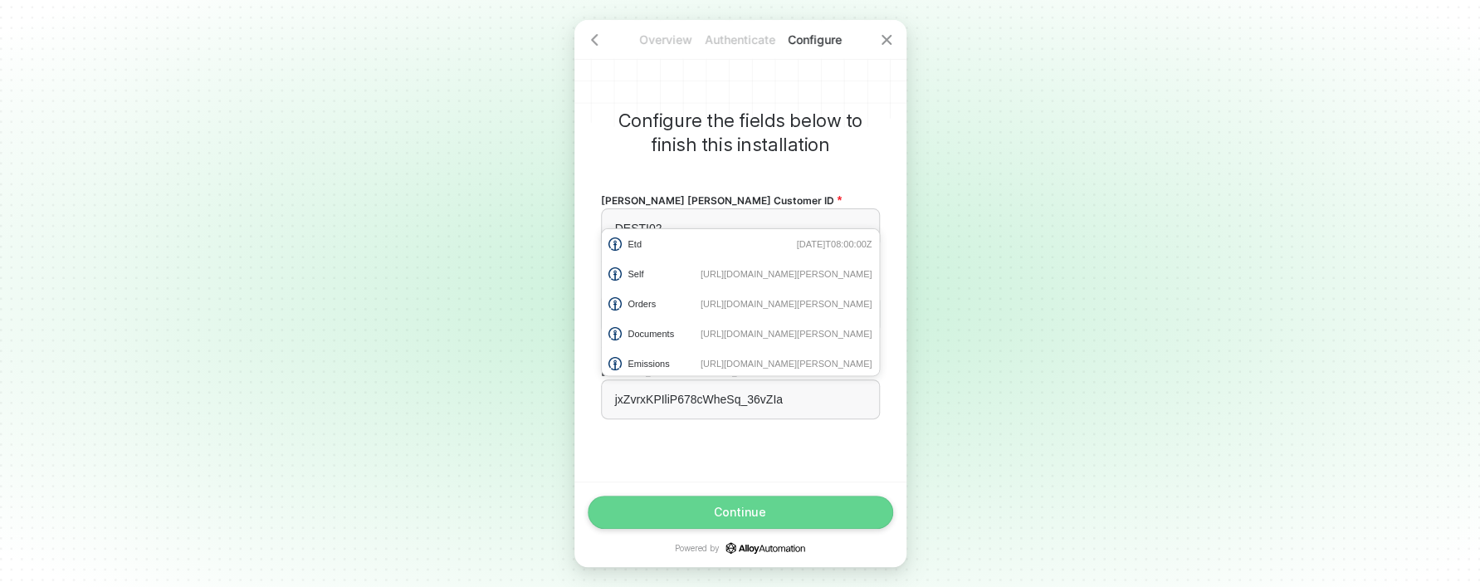
click at [801, 519] on button "Continue" at bounding box center [740, 511] width 305 height 33
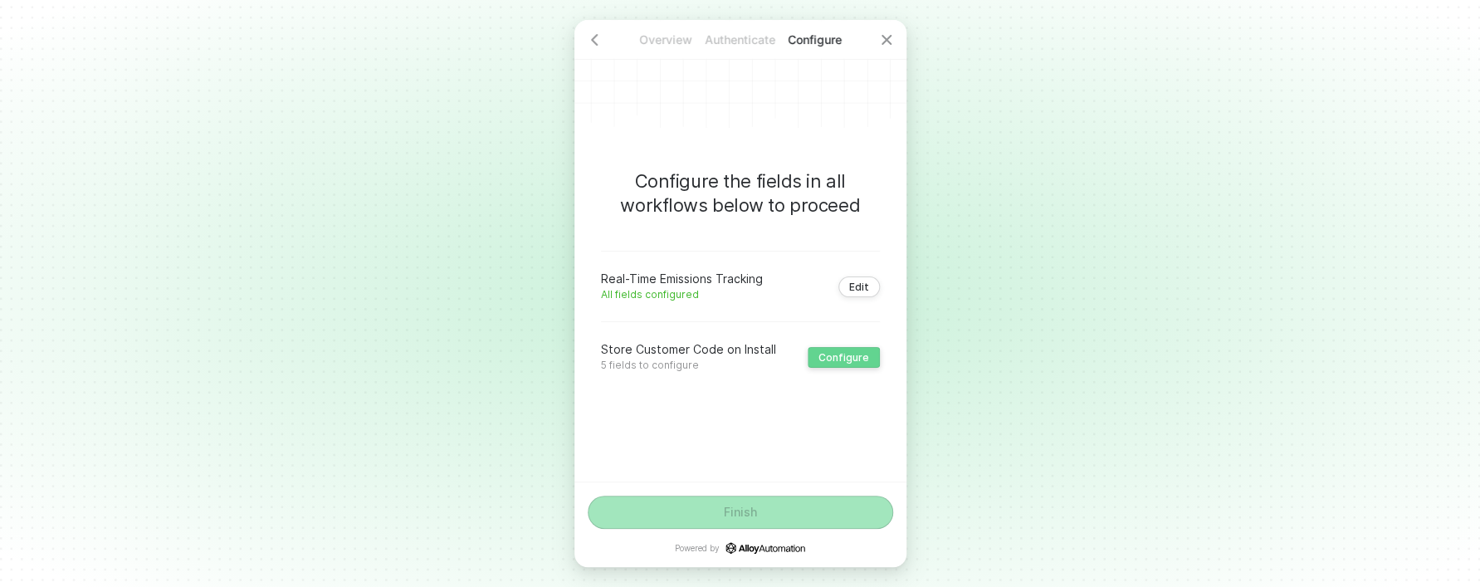
click at [854, 358] on div "Configure" at bounding box center [843, 357] width 51 height 12
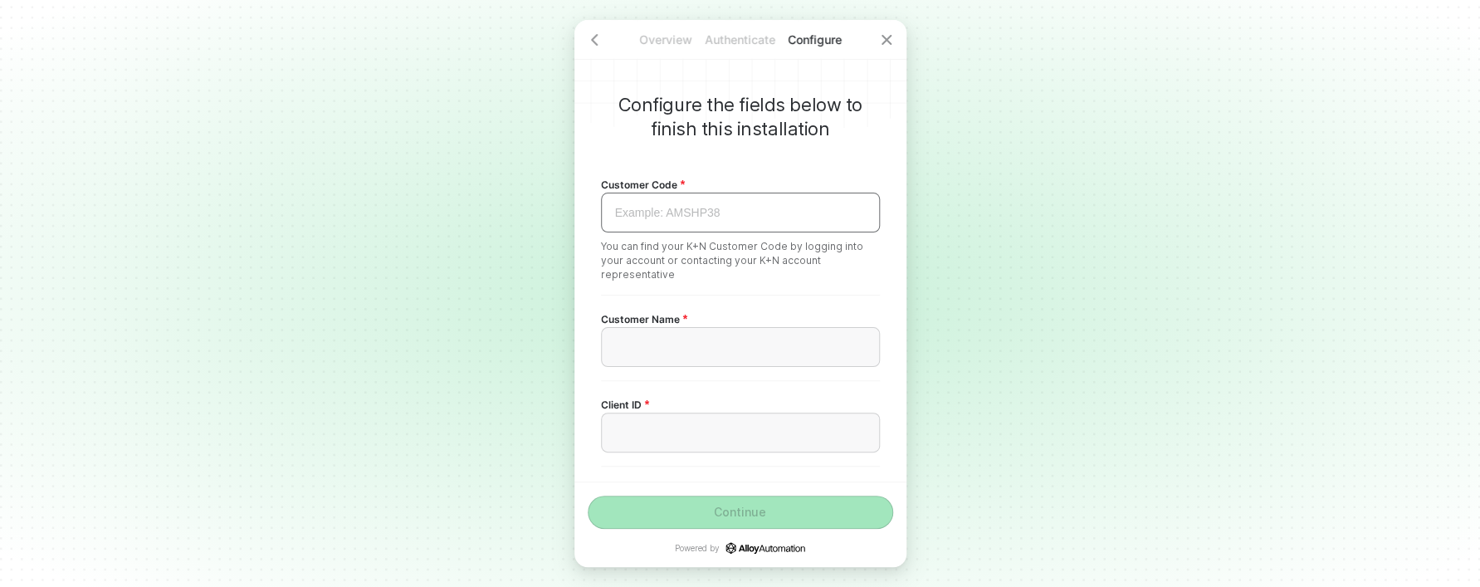
click at [765, 201] on div "Example: AMSHP38 ﻿" at bounding box center [740, 213] width 279 height 40
click at [752, 212] on div "Example: AMSHP38 ﻿" at bounding box center [740, 213] width 251 height 14
click at [697, 344] on div "﻿" at bounding box center [740, 347] width 251 height 14
click at [690, 346] on div "﻿" at bounding box center [740, 347] width 251 height 14
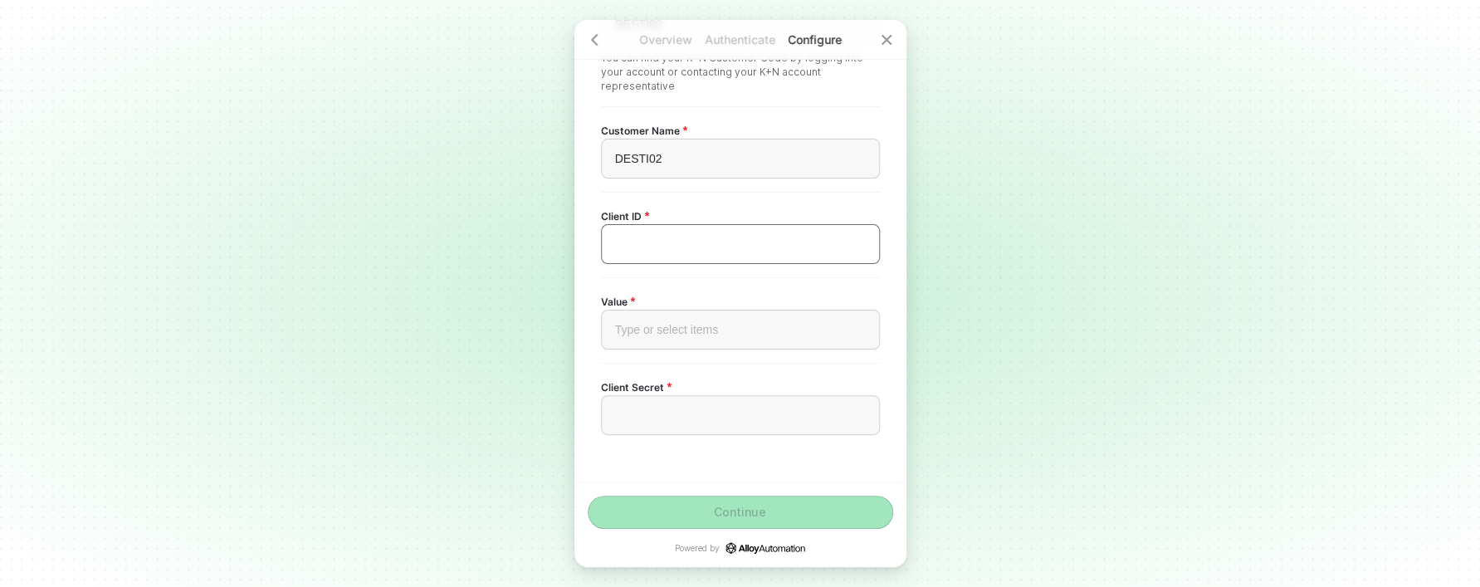
click at [649, 235] on div "﻿" at bounding box center [740, 244] width 279 height 40
click at [673, 252] on div "﻿" at bounding box center [740, 244] width 279 height 40
click at [657, 335] on div "Type or select items ﻿" at bounding box center [740, 330] width 251 height 14
click at [680, 321] on div "Type or select items ﻿" at bounding box center [740, 330] width 279 height 40
click at [644, 406] on div "﻿" at bounding box center [740, 415] width 279 height 40
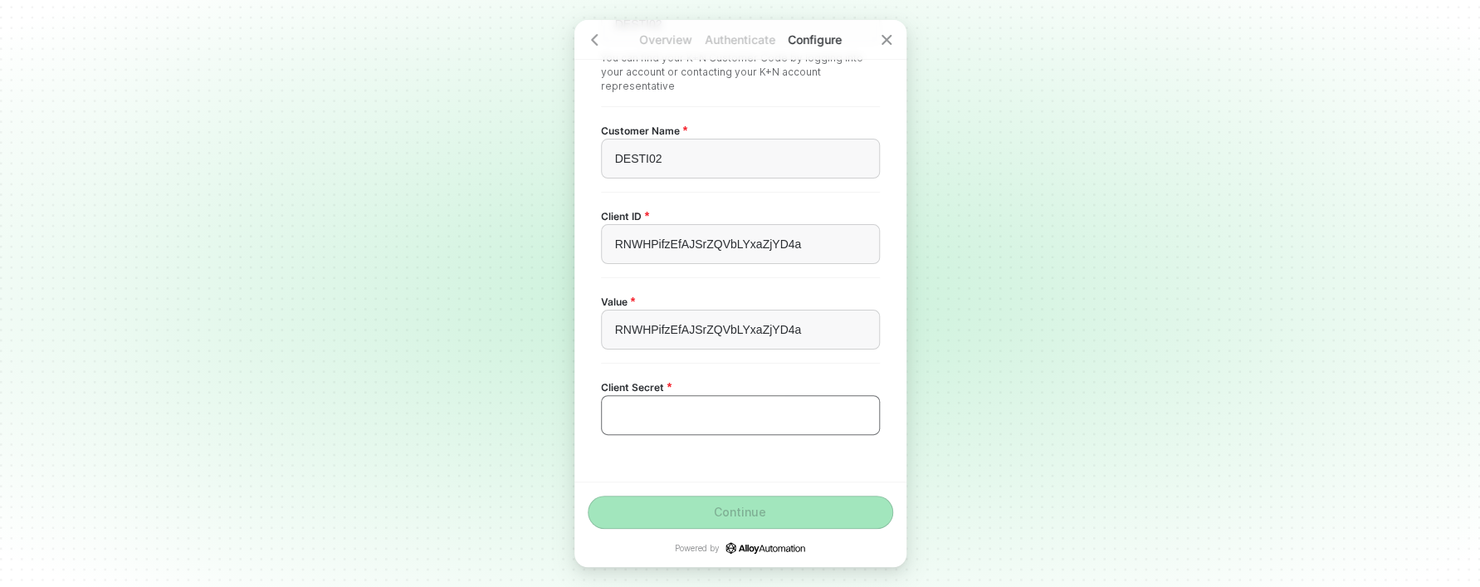
click at [645, 400] on div "﻿" at bounding box center [740, 415] width 279 height 40
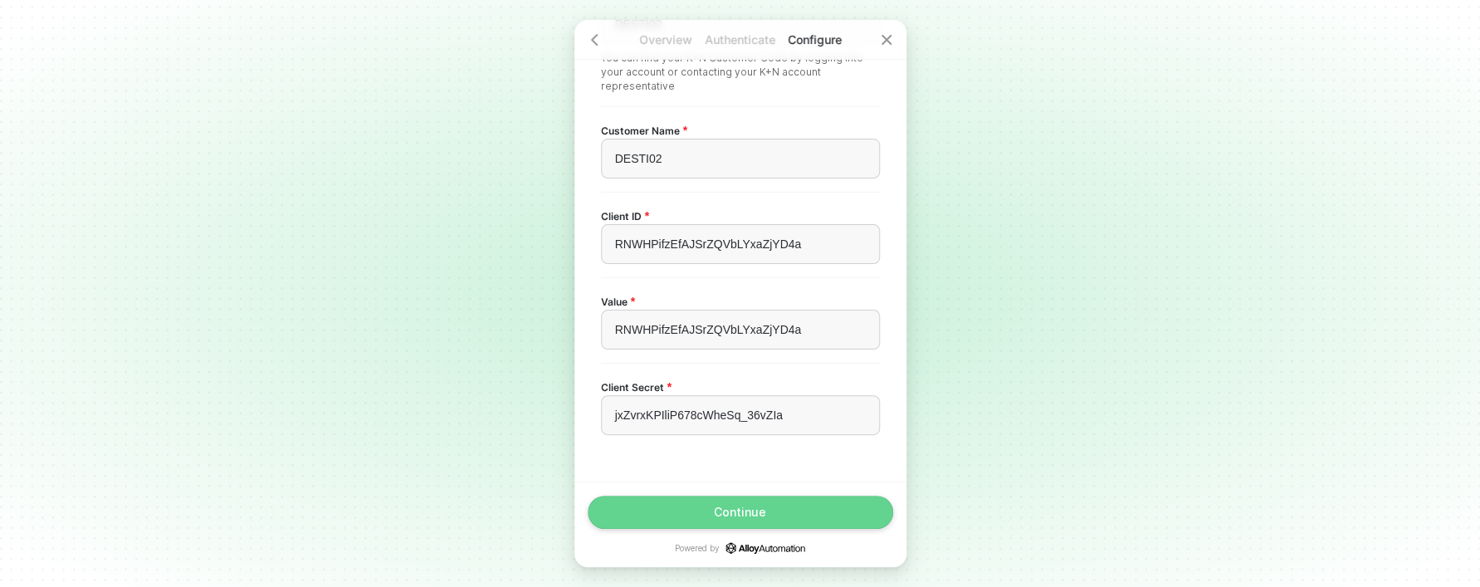
click at [736, 501] on button "Continue" at bounding box center [740, 511] width 305 height 33
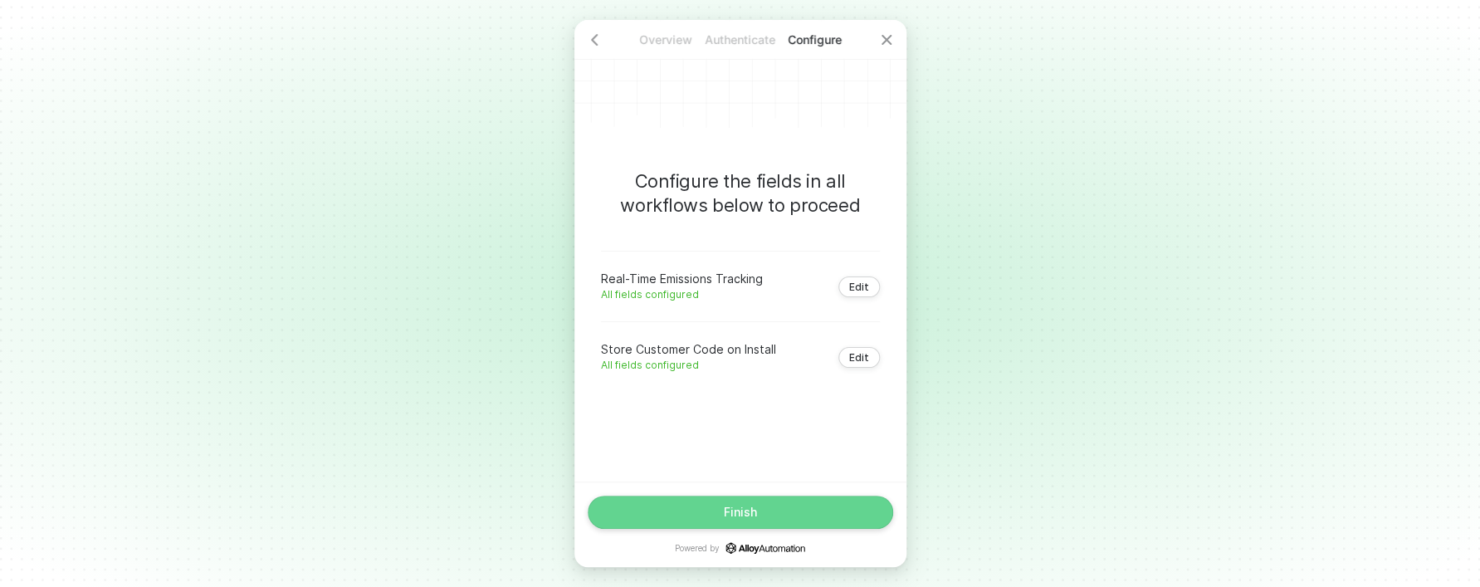
click at [736, 501] on button "Finish" at bounding box center [740, 511] width 305 height 33
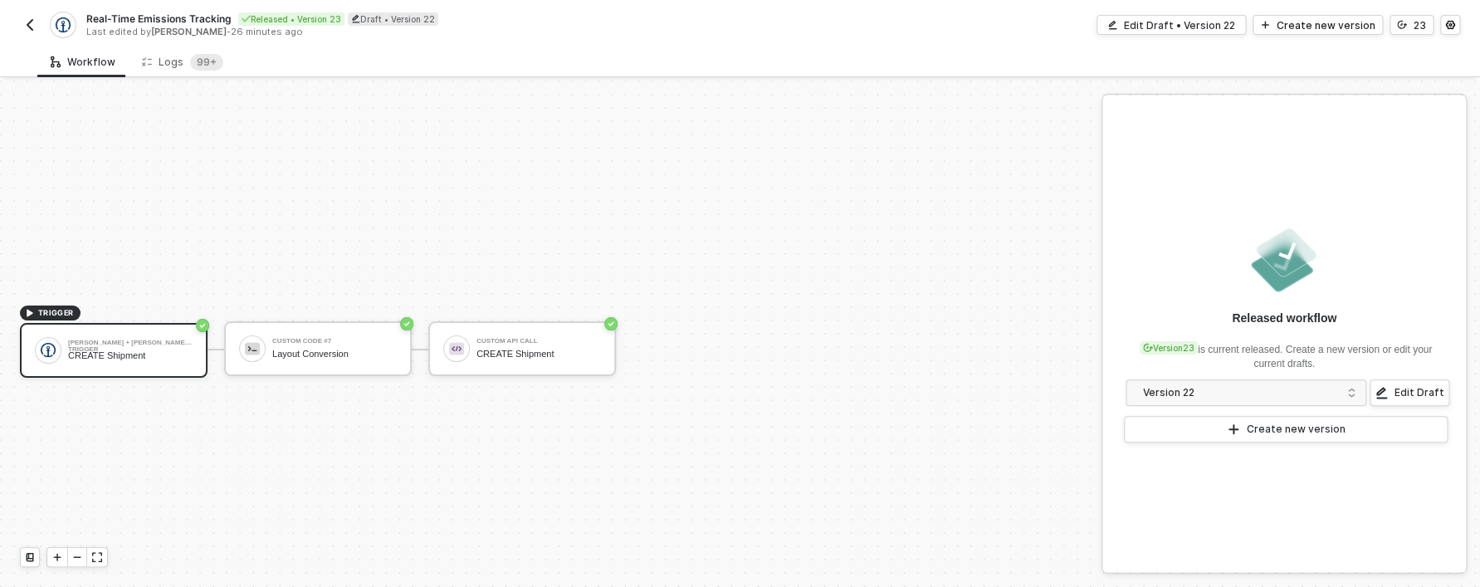
scroll to position [31, 0]
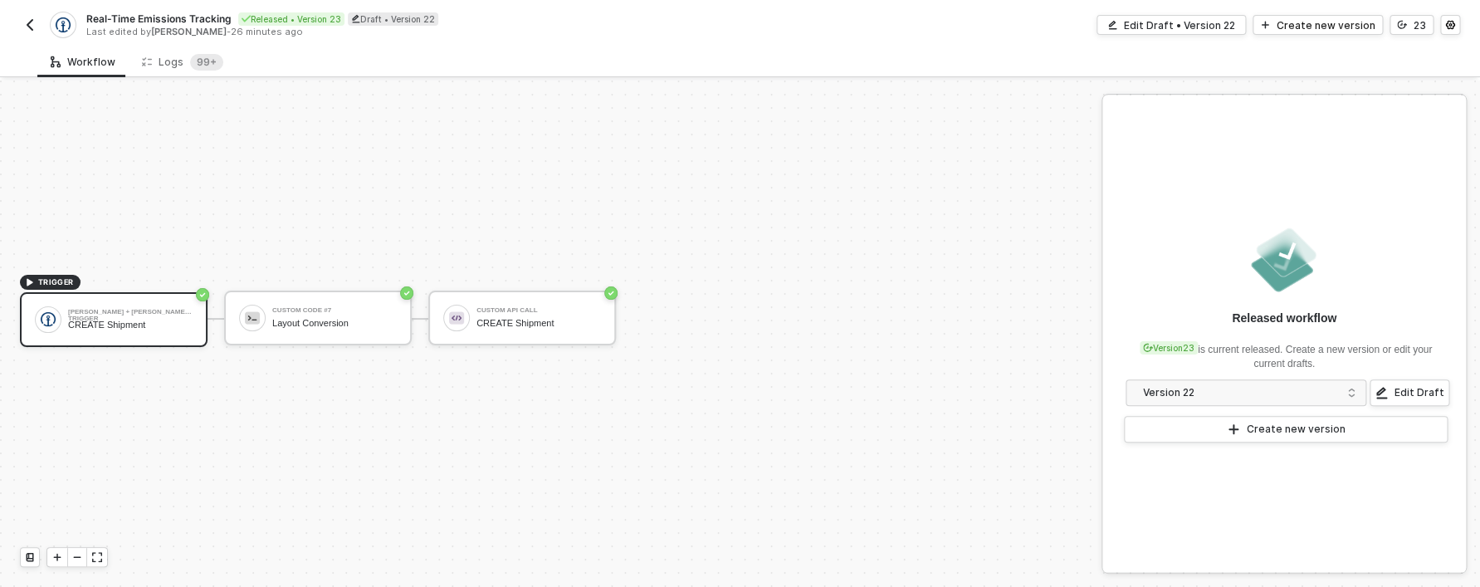
click at [32, 35] on div "Real-Time Emissions Tracking Released • Version 23 Draft • Version 22 Last edit…" at bounding box center [380, 25] width 720 height 27
click at [33, 27] on img "button" at bounding box center [29, 24] width 13 height 13
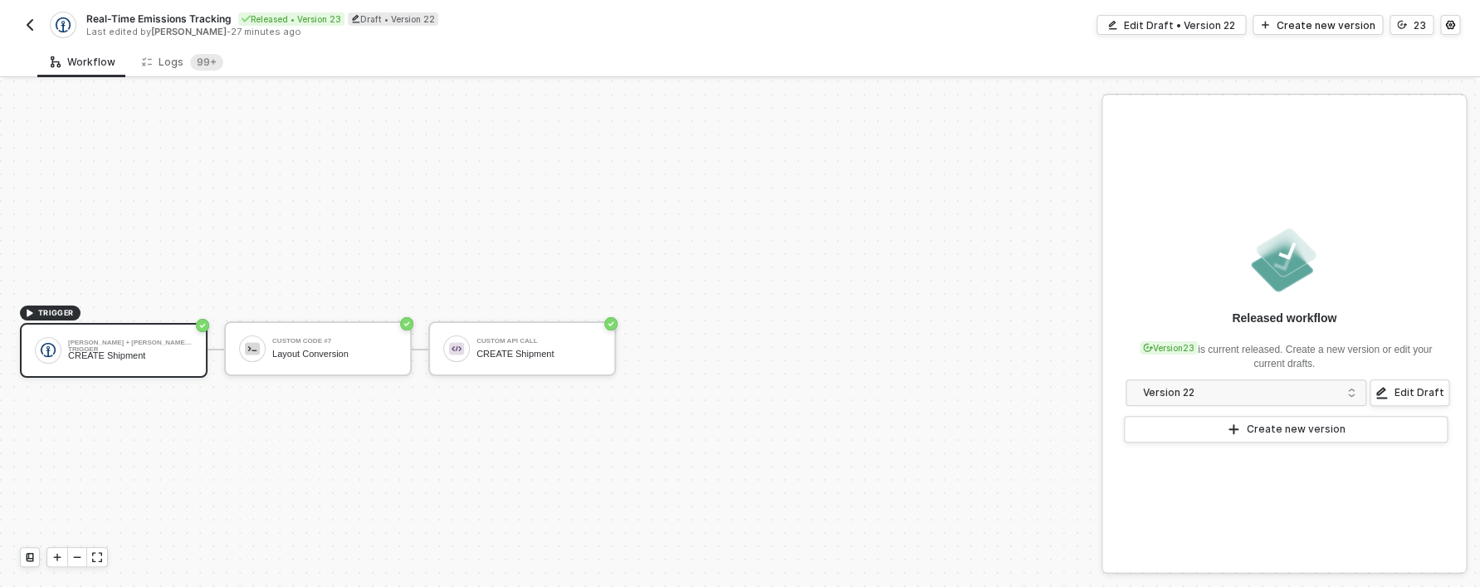
scroll to position [31, 0]
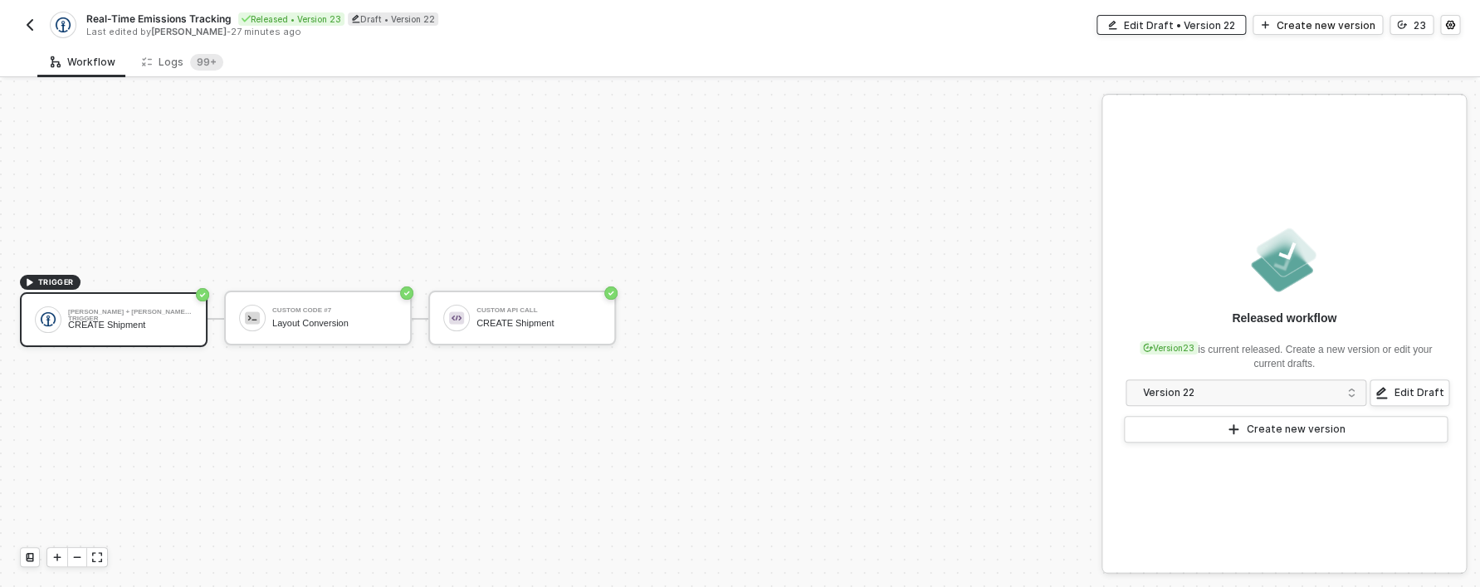
click at [1163, 22] on div "Edit Draft • Version 22" at bounding box center [1179, 25] width 111 height 14
